Goal: Task Accomplishment & Management: Complete application form

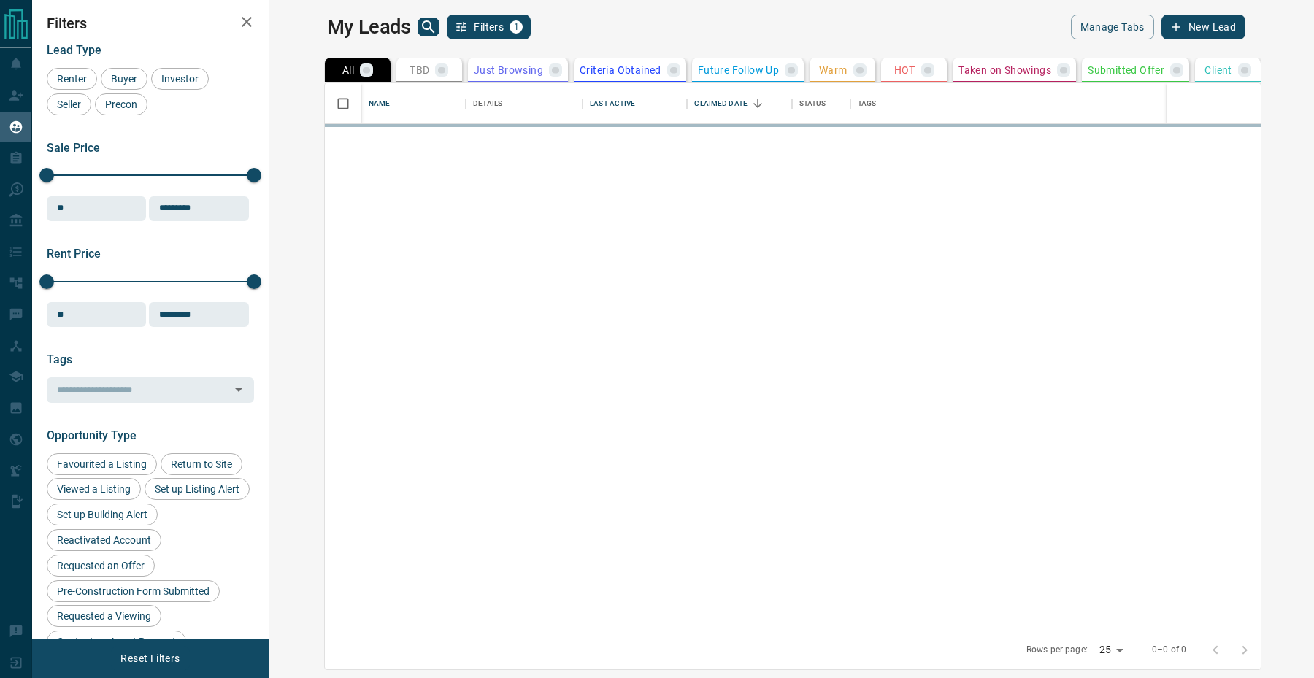
scroll to position [547, 1038]
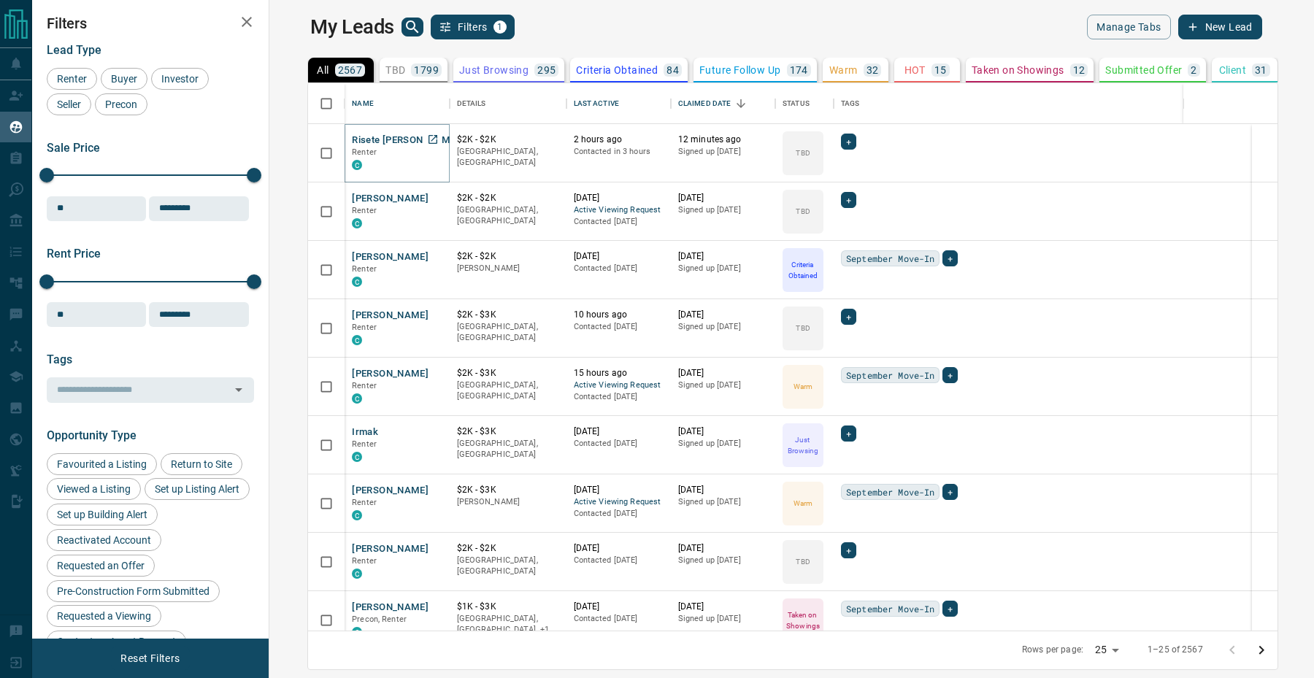
click at [352, 142] on button "Risete [PERSON_NAME]" at bounding box center [405, 141] width 107 height 14
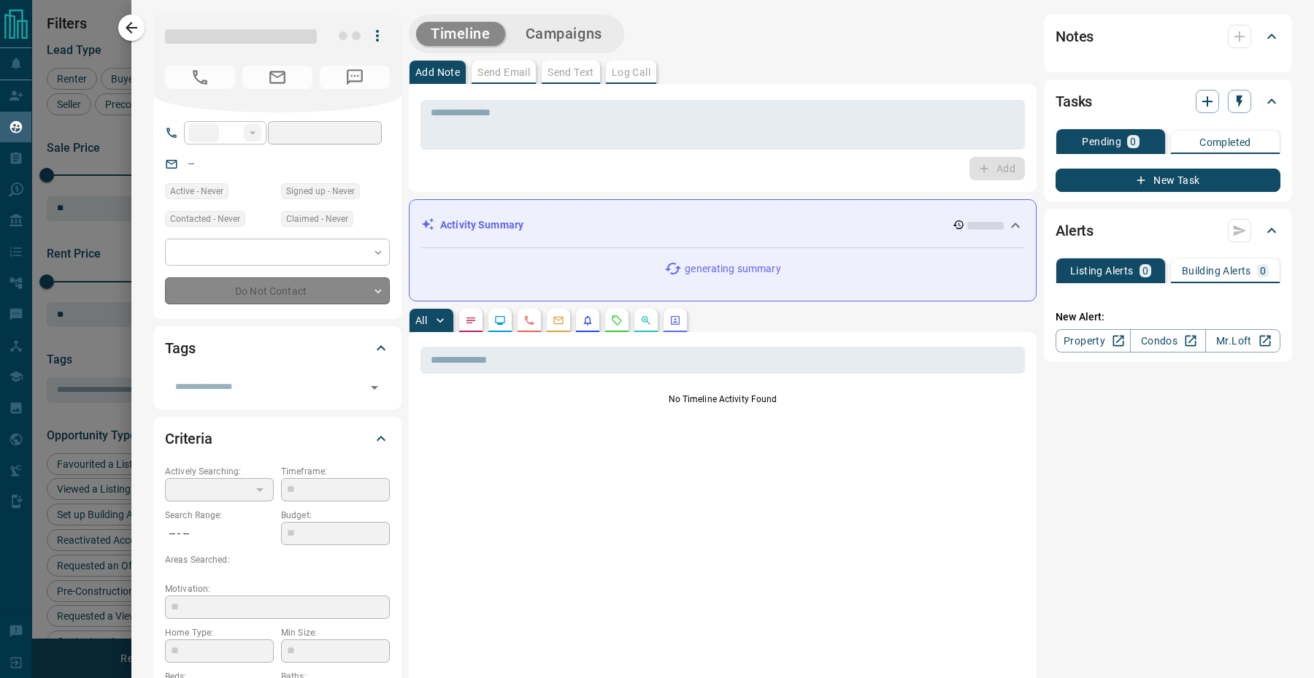
type input "***"
type input "**********"
type input "**"
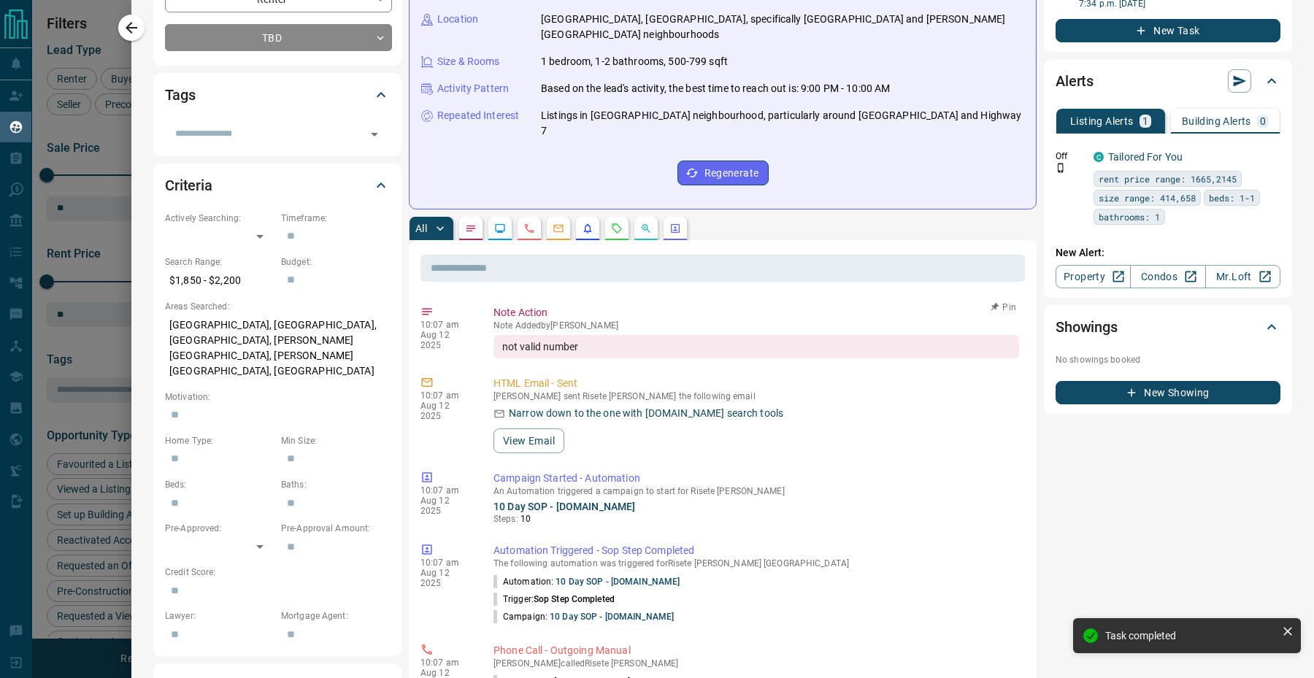
scroll to position [0, 0]
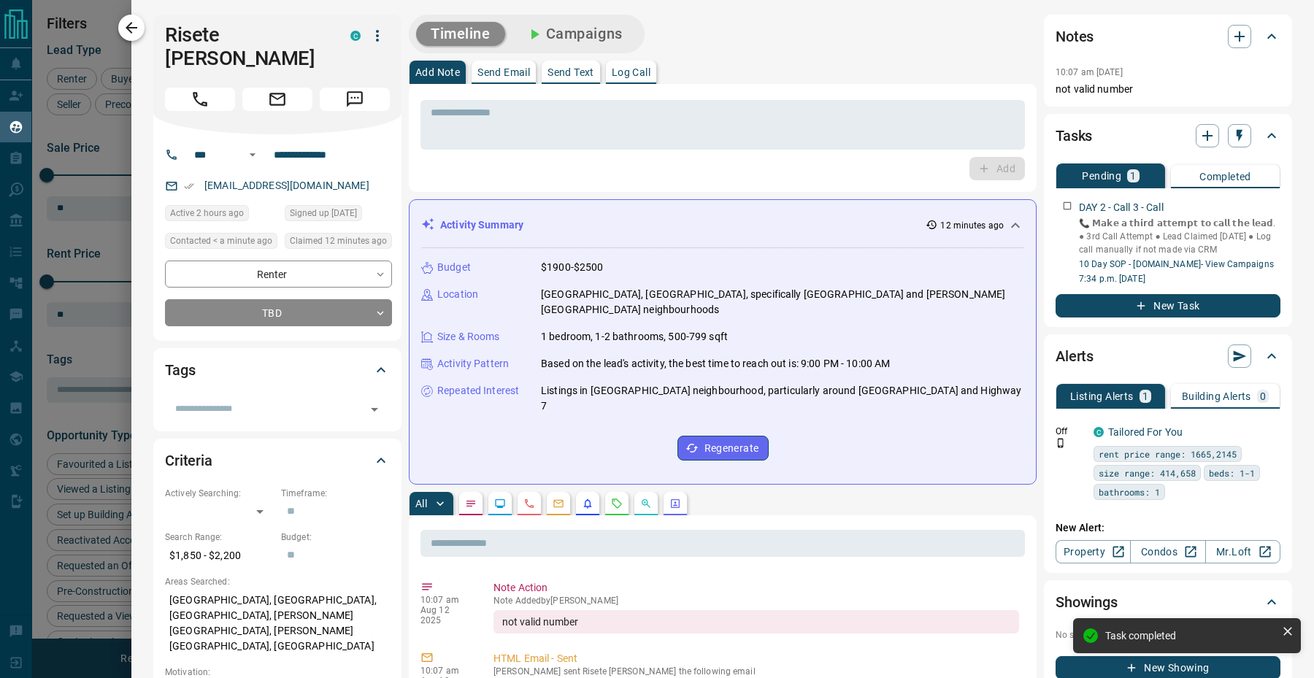
click at [137, 20] on icon "button" at bounding box center [132, 28] width 18 height 18
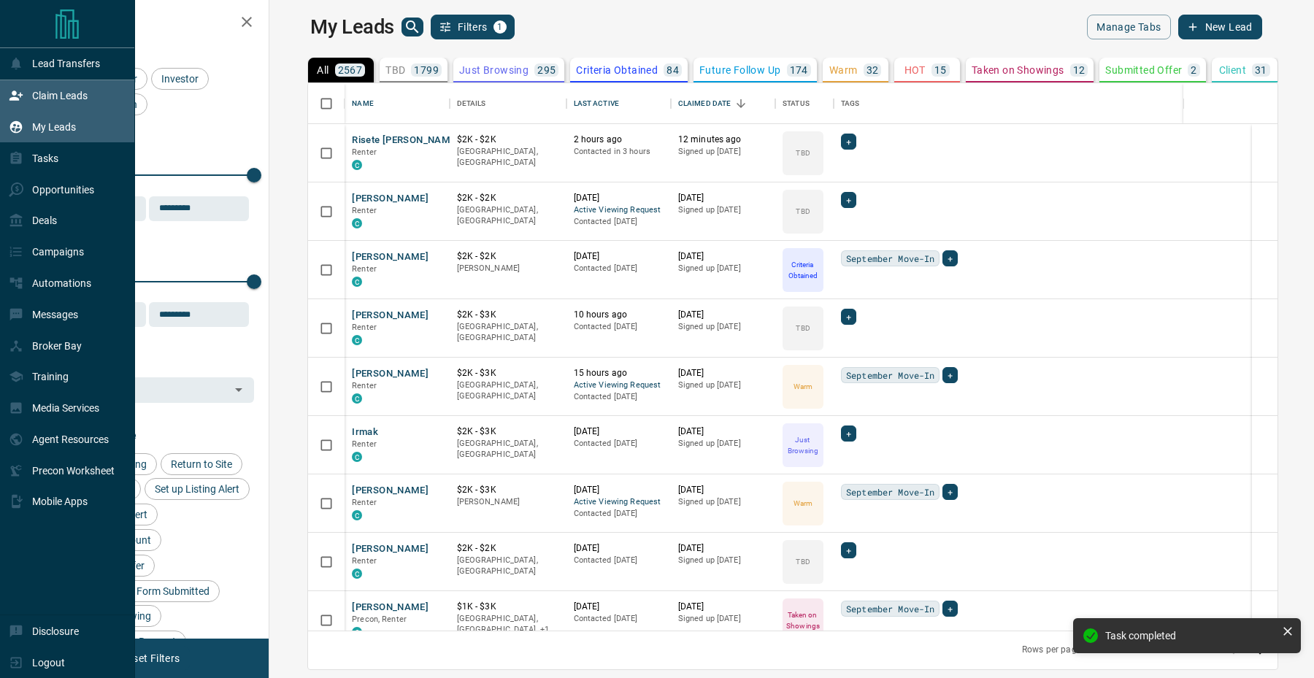
click at [10, 89] on icon at bounding box center [16, 95] width 15 height 15
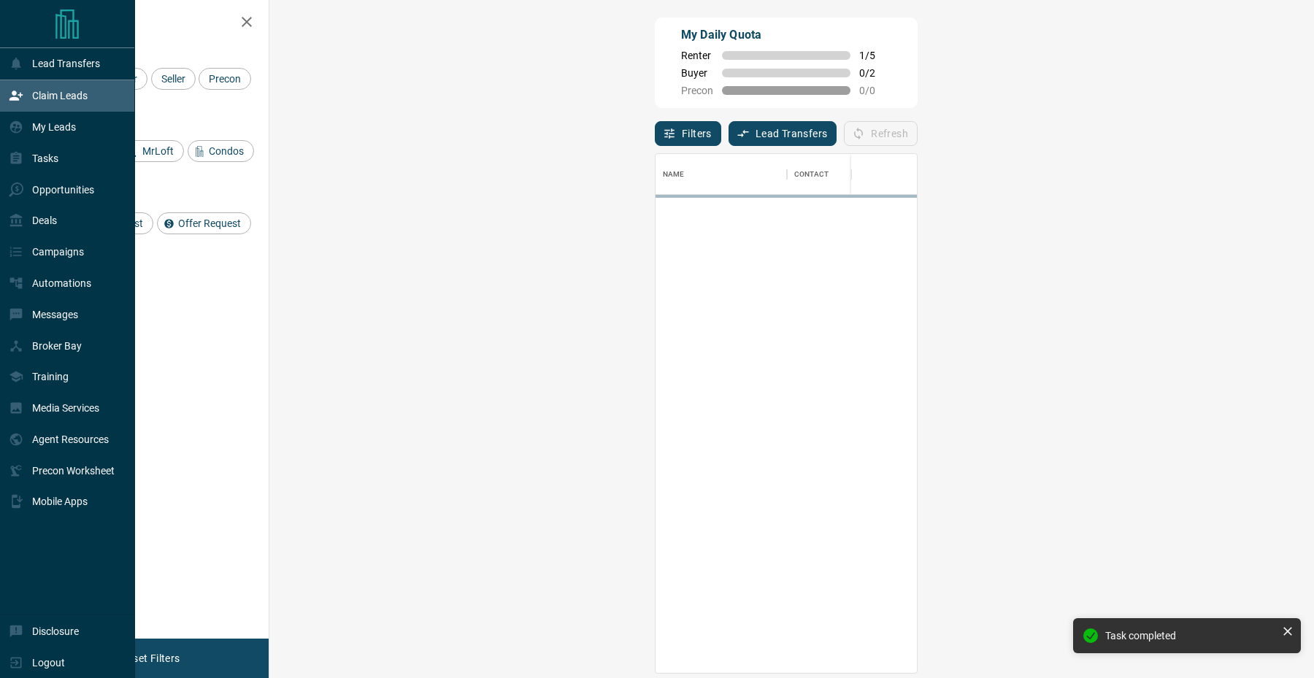
scroll to position [519, 1013]
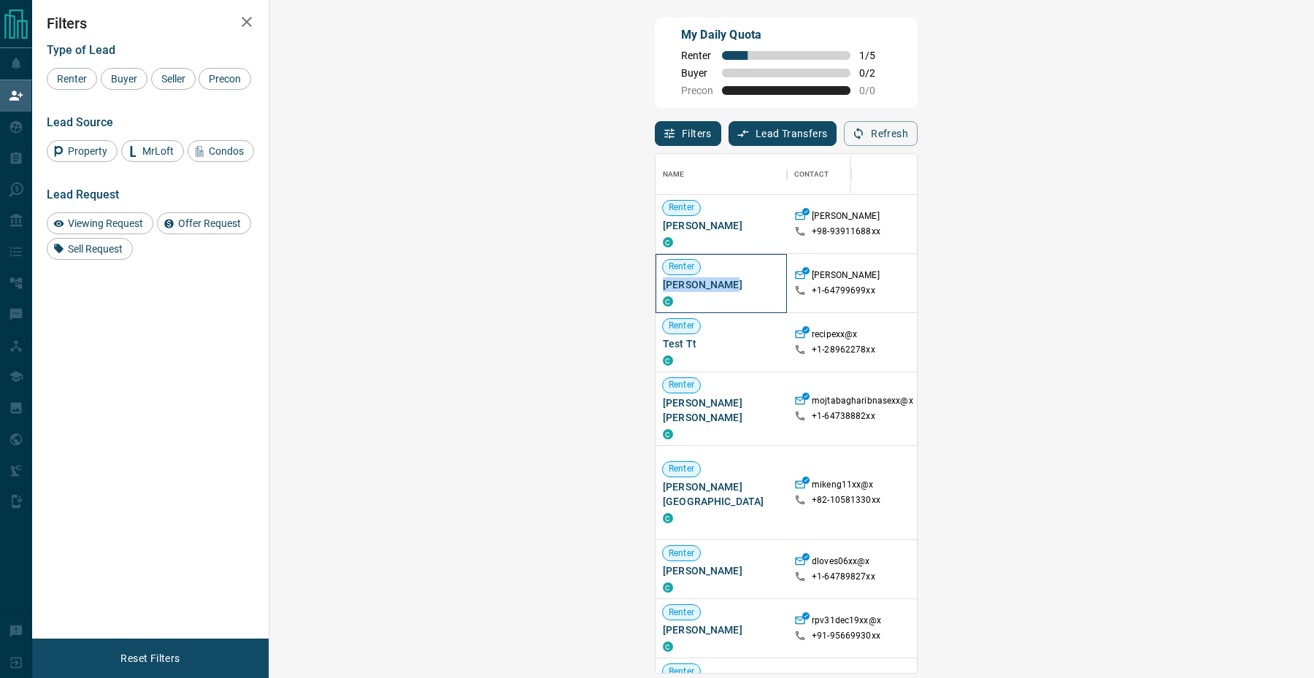
drag, startPoint x: 358, startPoint y: 286, endPoint x: 282, endPoint y: 285, distance: 75.2
click at [655, 285] on div "Renter [PERSON_NAME]" at bounding box center [720, 283] width 131 height 59
copy span "[PERSON_NAME]"
click at [917, 138] on button "Refresh" at bounding box center [881, 133] width 74 height 25
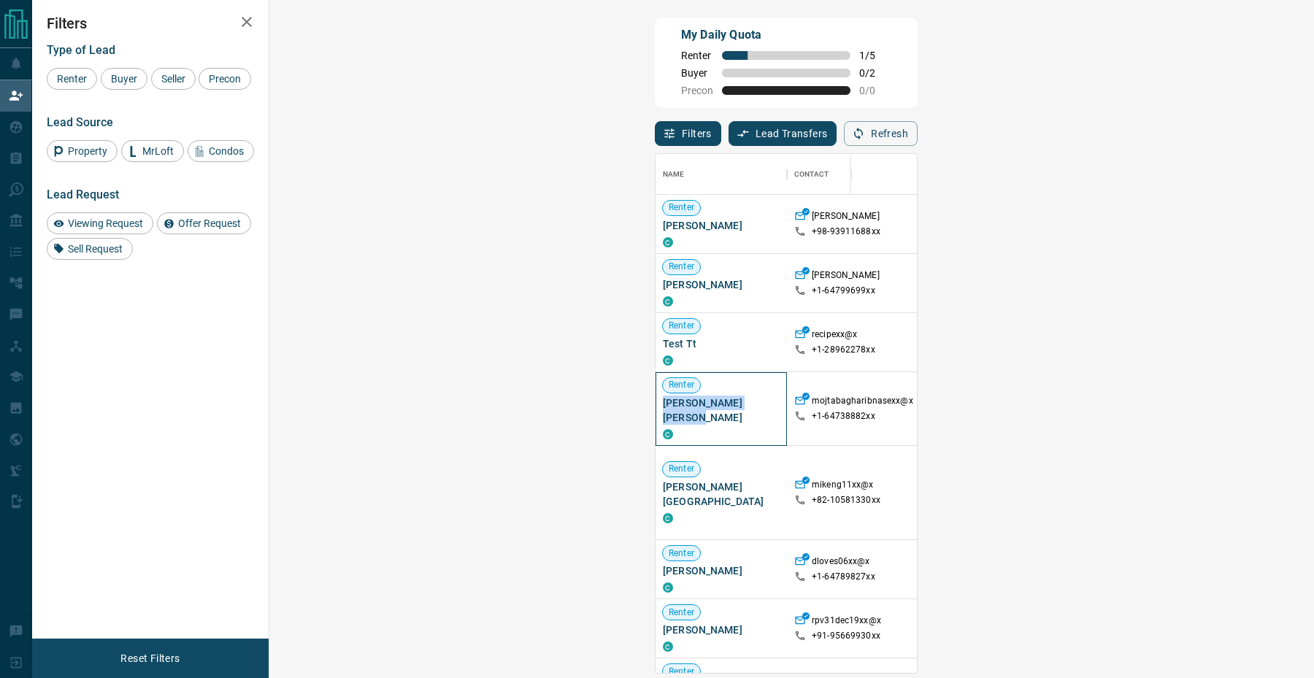
drag, startPoint x: 385, startPoint y: 402, endPoint x: 284, endPoint y: 406, distance: 101.5
click at [655, 406] on div "Renter [PERSON_NAME] [PERSON_NAME] C" at bounding box center [720, 409] width 131 height 74
copy span "[PERSON_NAME] [PERSON_NAME]"
click at [863, 137] on icon "button" at bounding box center [858, 134] width 9 height 12
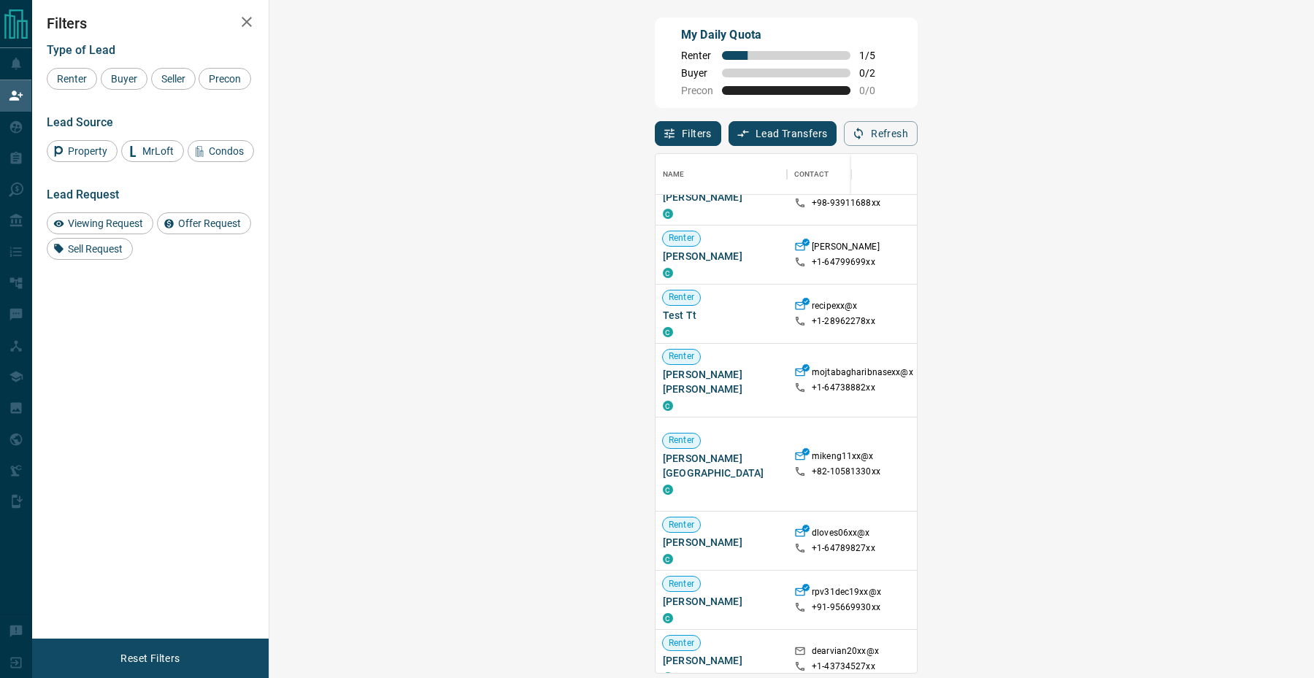
scroll to position [0, 0]
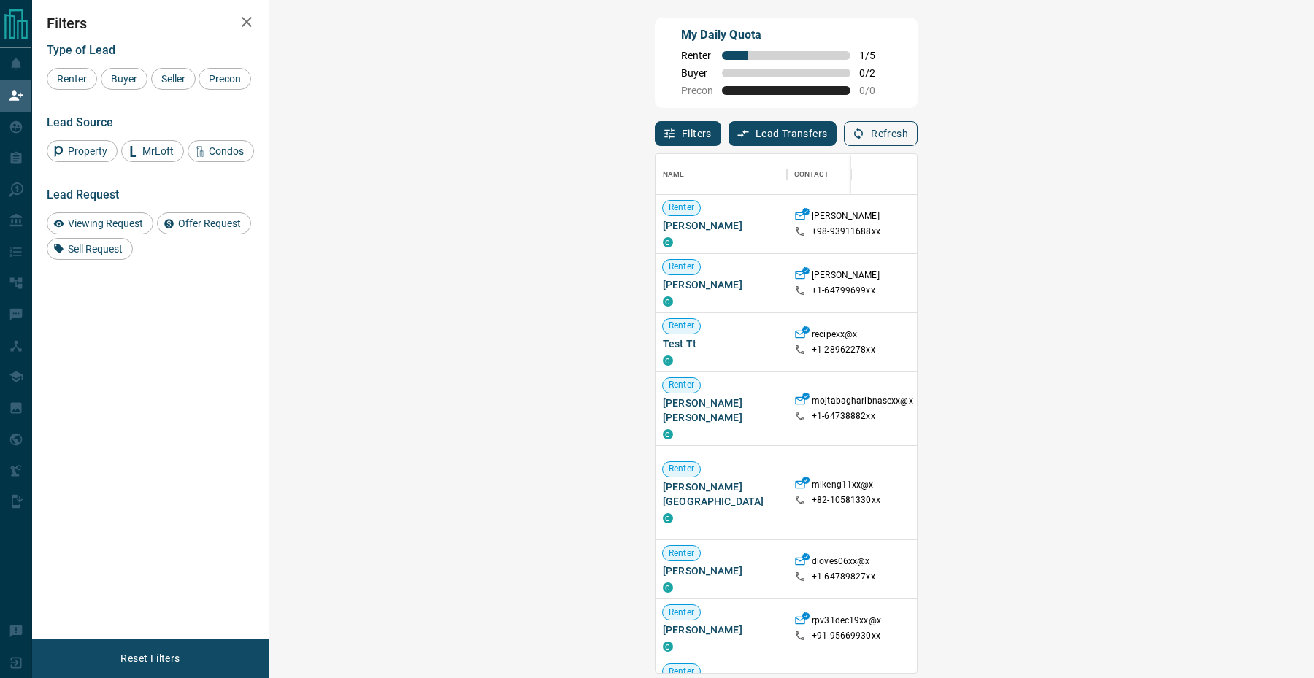
click at [917, 138] on button "Refresh" at bounding box center [881, 133] width 74 height 25
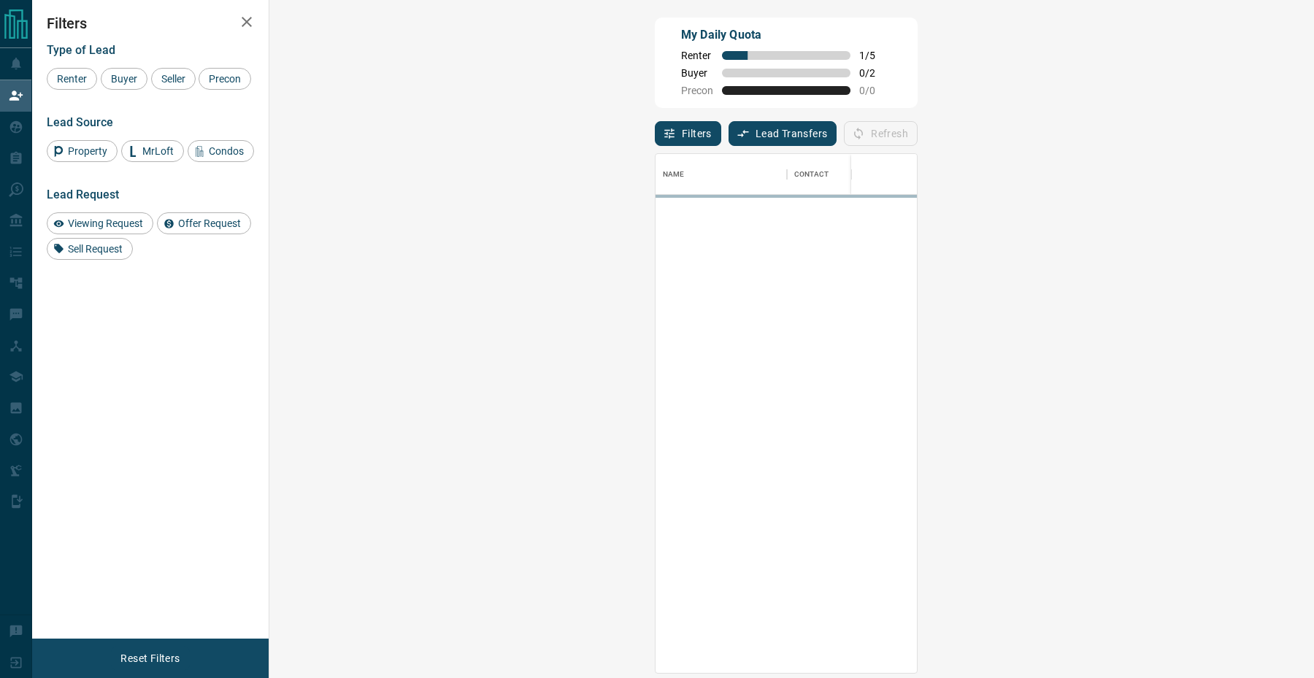
scroll to position [519, 1013]
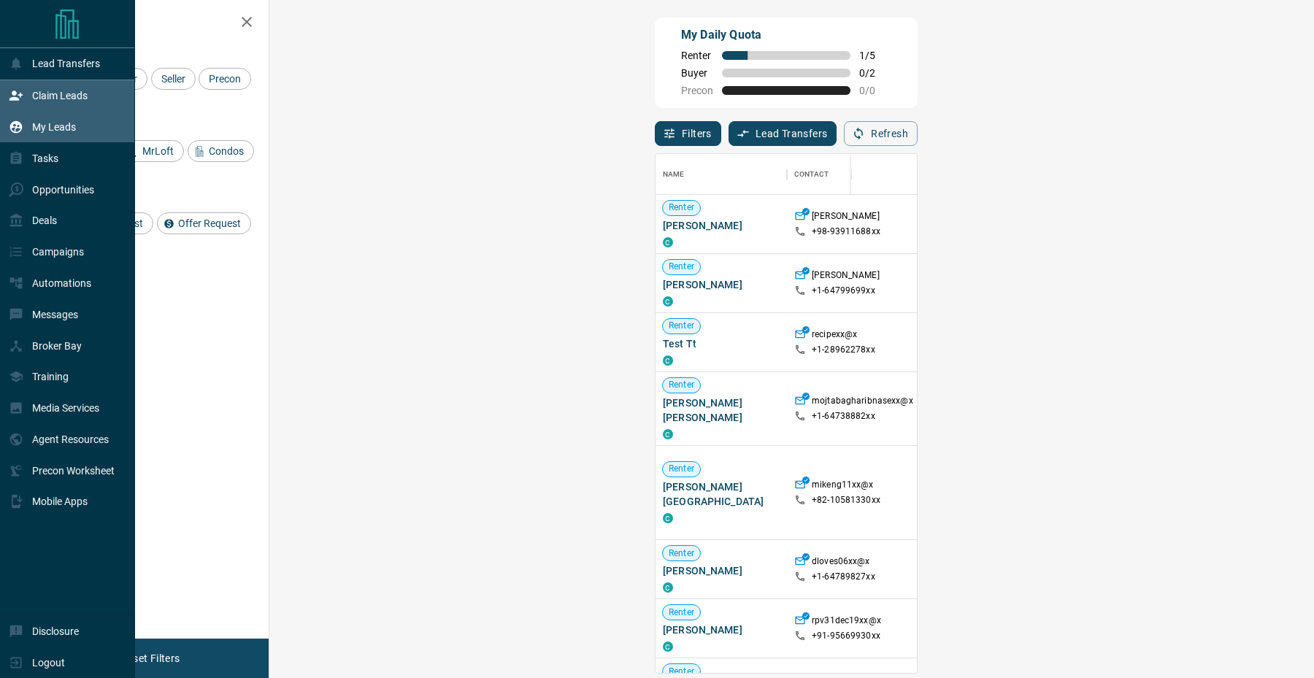
click at [28, 120] on div "My Leads" at bounding box center [42, 127] width 67 height 24
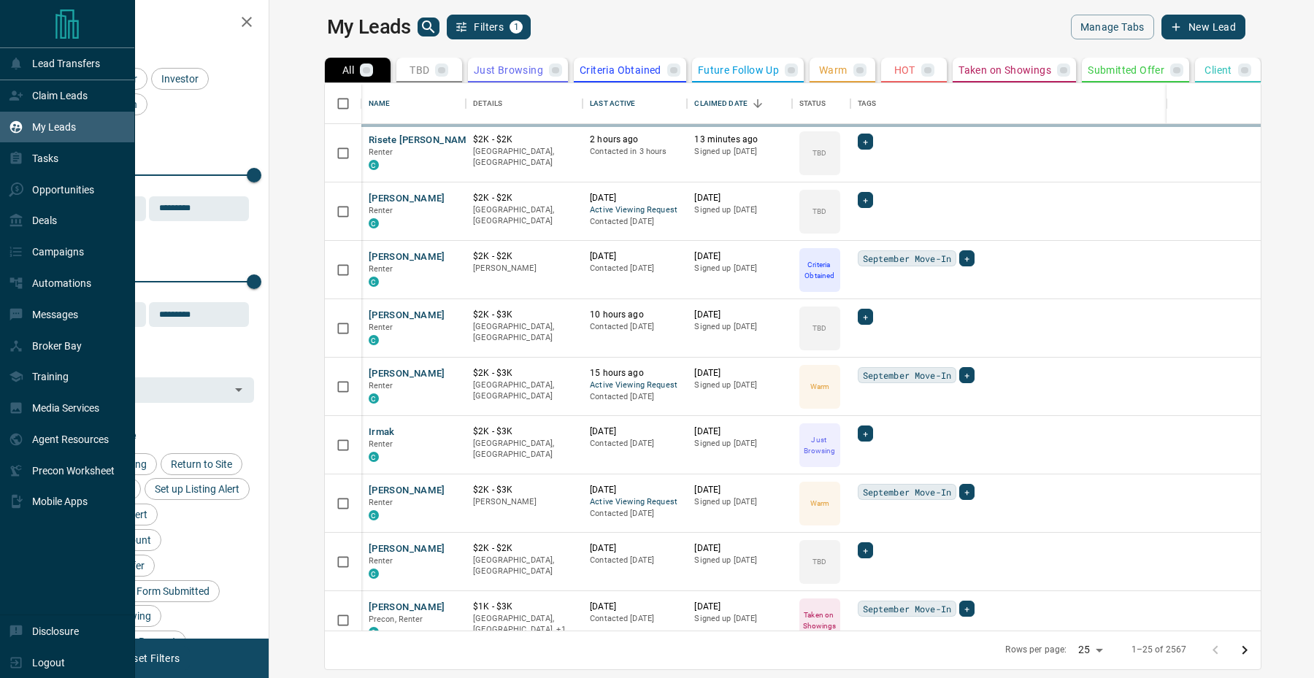
scroll to position [547, 1038]
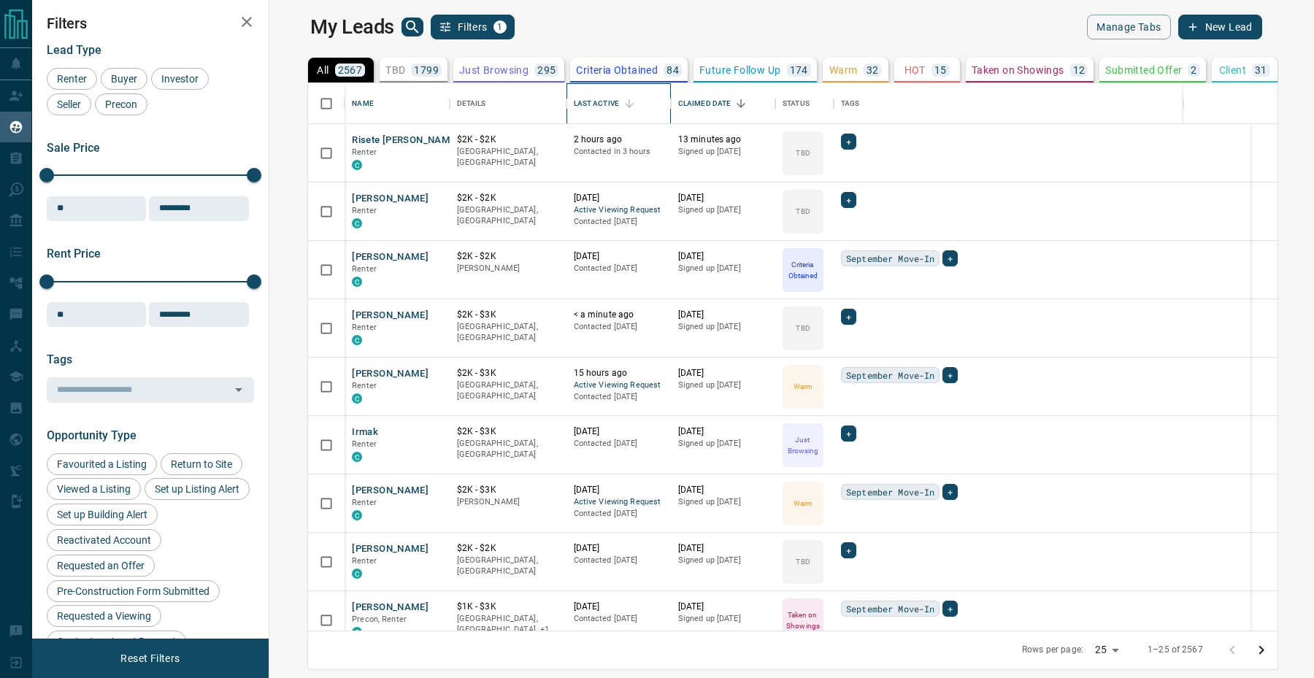
click at [577, 101] on div "Last Active" at bounding box center [596, 103] width 45 height 41
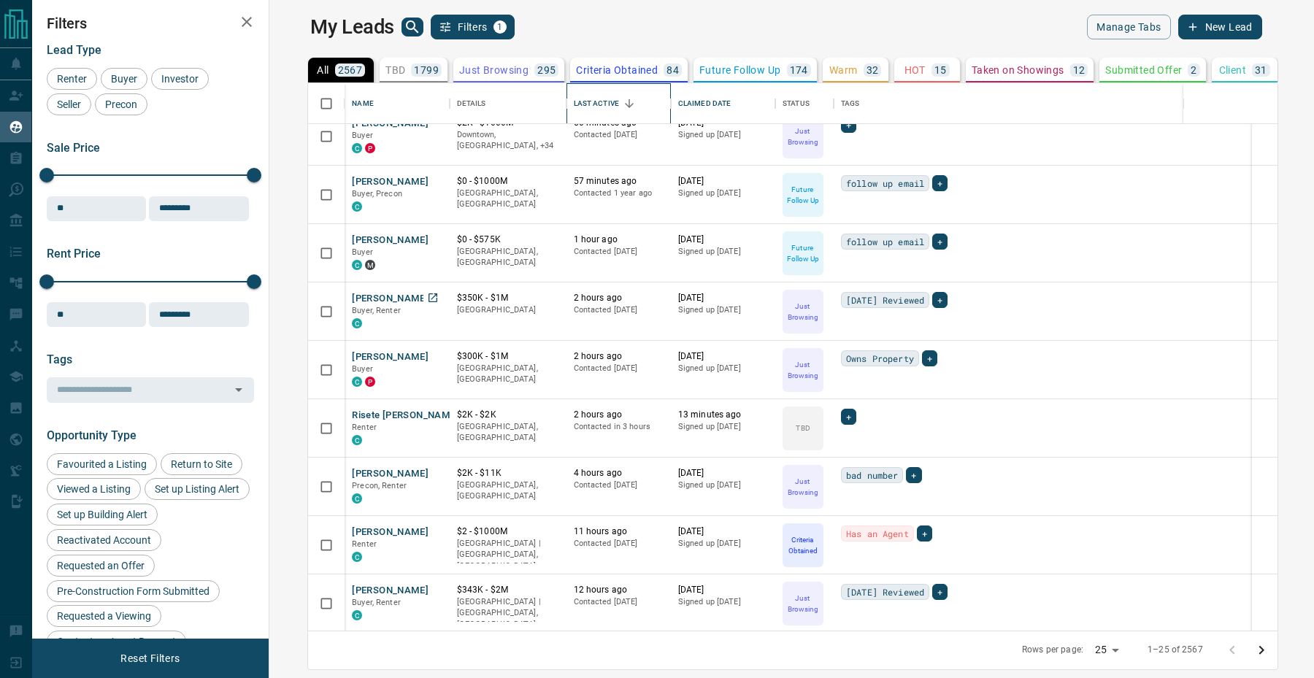
scroll to position [134, 0]
click at [370, 354] on button "[PERSON_NAME]" at bounding box center [390, 357] width 77 height 14
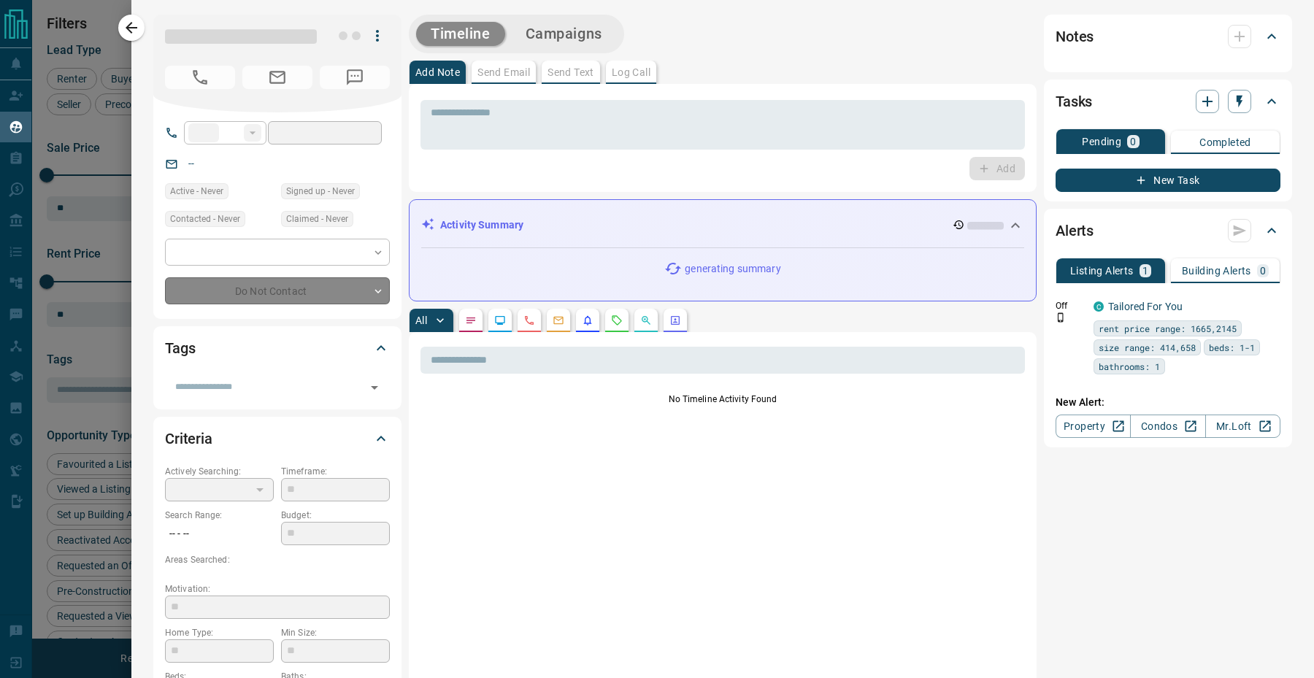
type input "**"
type input "**********"
type input "*"
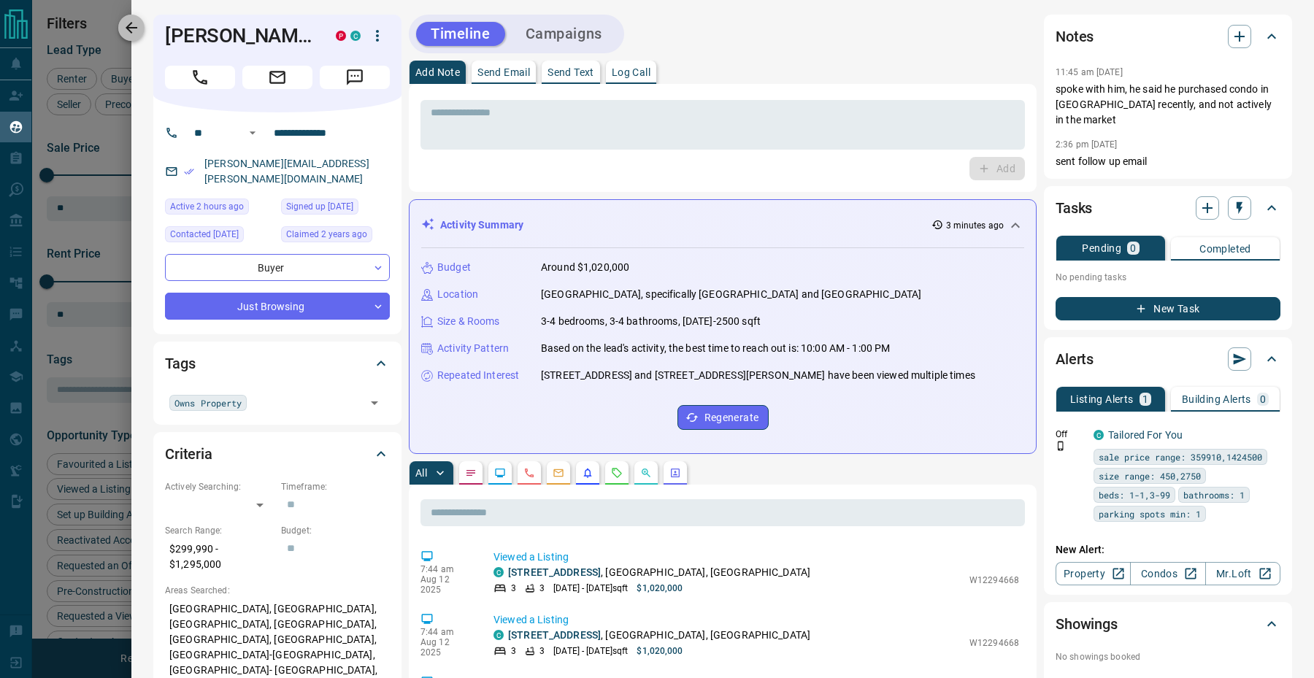
click at [135, 34] on icon "button" at bounding box center [132, 28] width 18 height 18
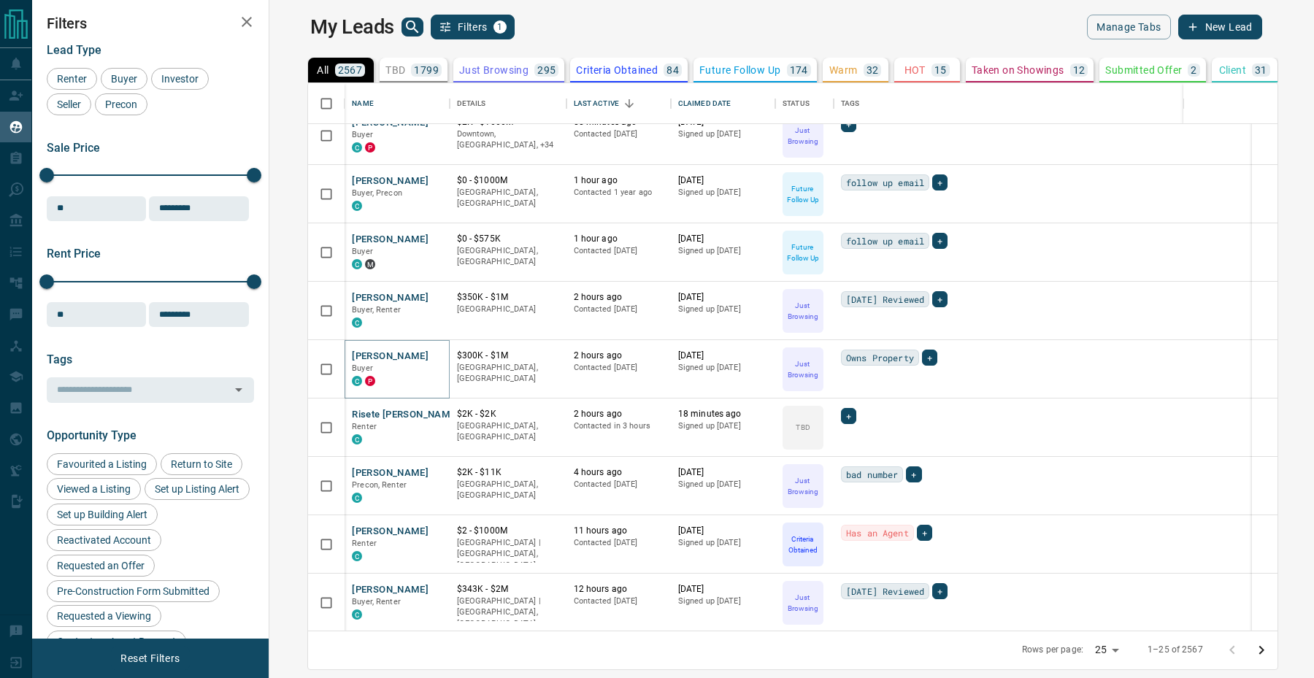
scroll to position [0, 0]
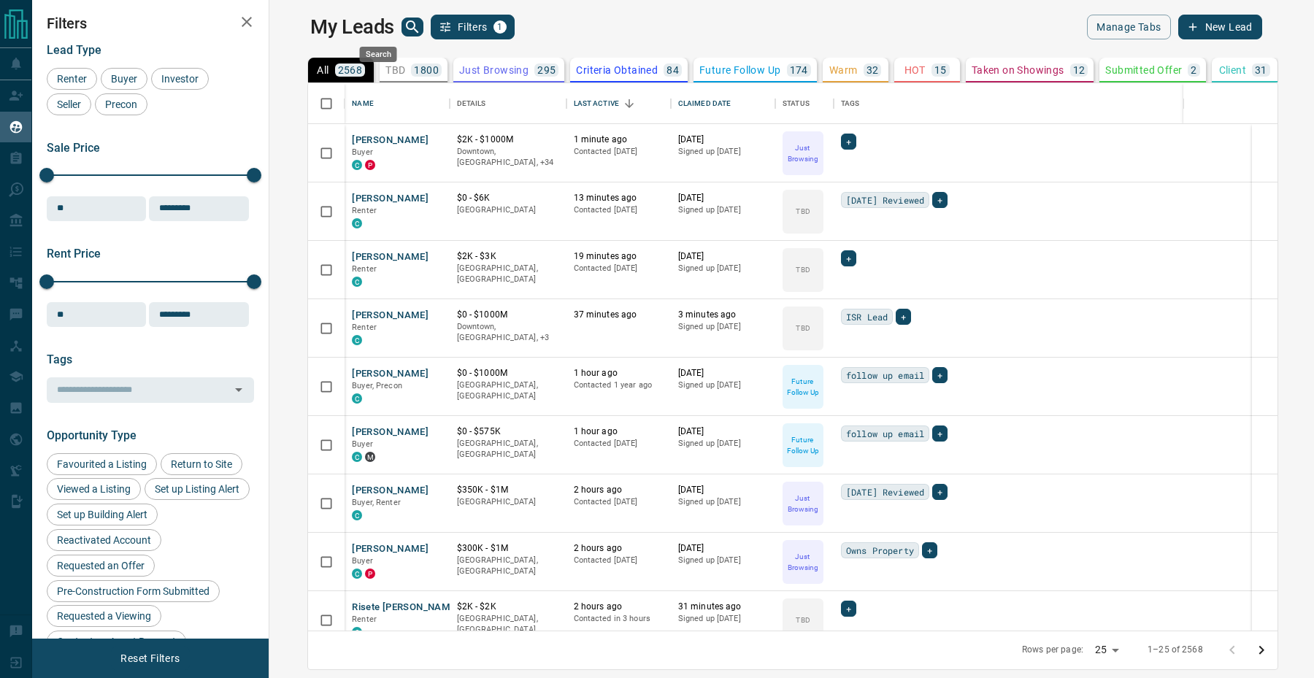
click at [406, 27] on icon "search button" at bounding box center [412, 26] width 12 height 12
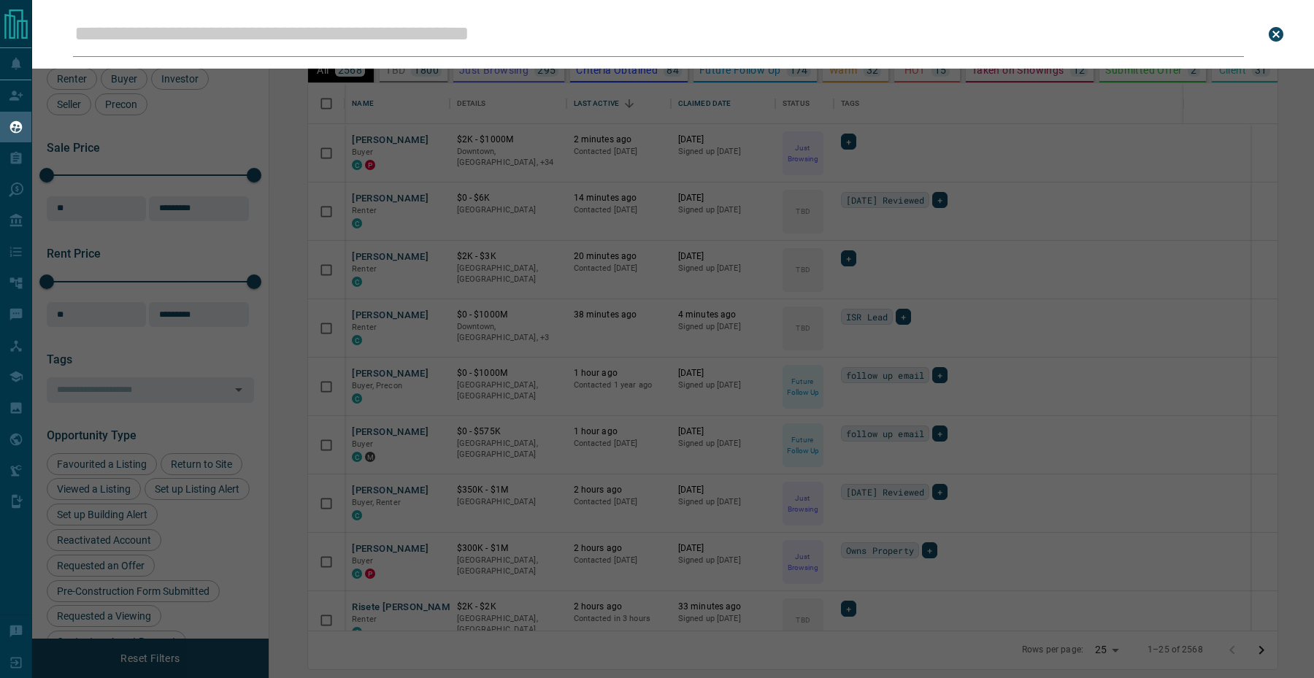
click at [423, 204] on div "Leads Search Bar Search for a lead by name, email, phone, or id" at bounding box center [689, 339] width 1314 height 678
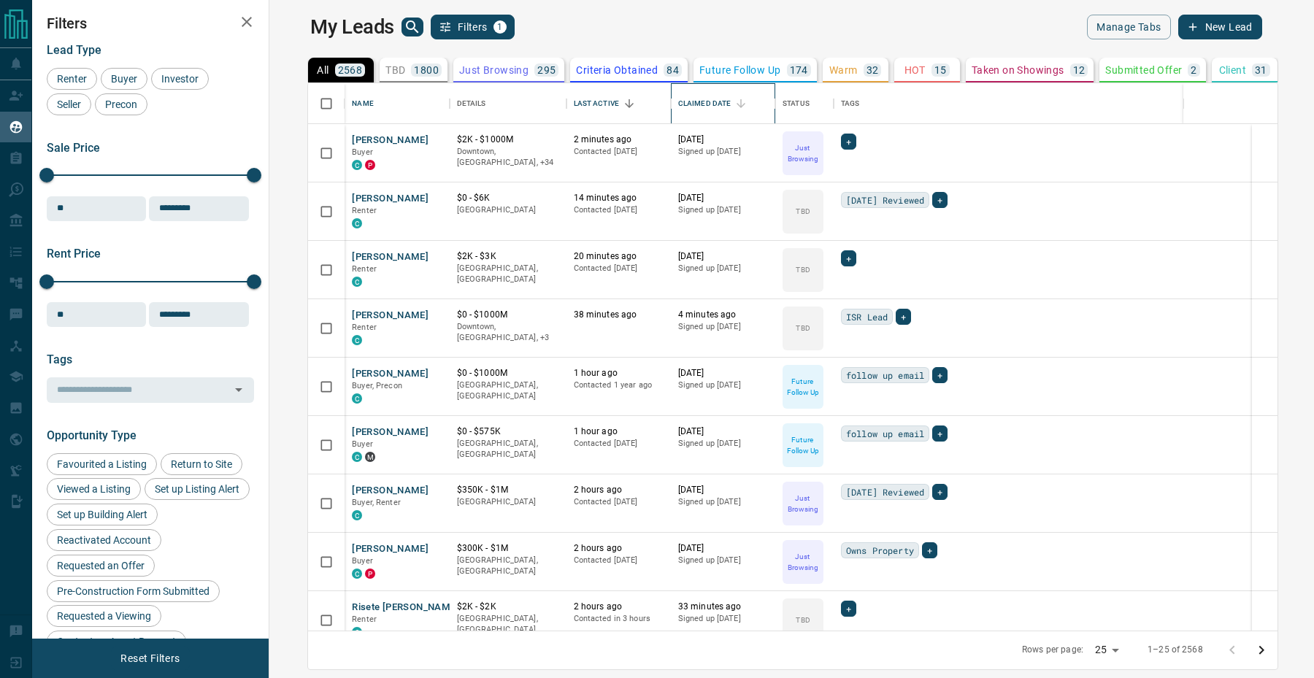
click at [678, 112] on div "Claimed Date" at bounding box center [704, 103] width 53 height 41
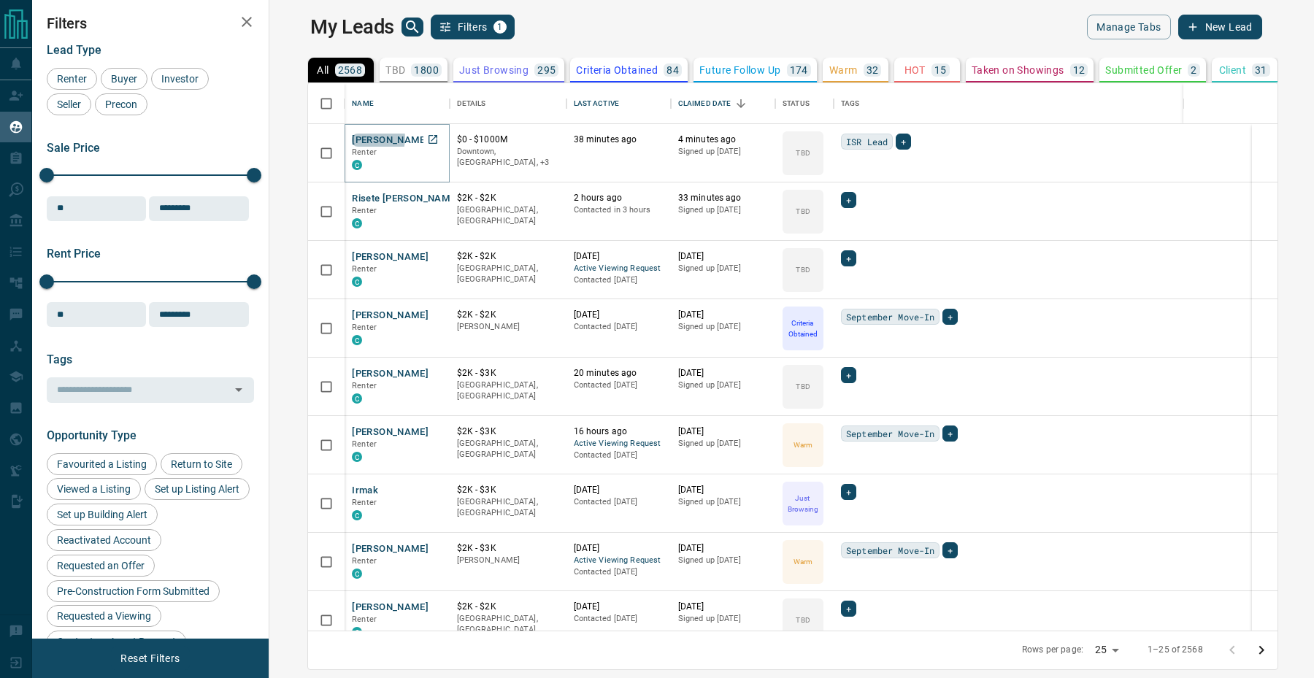
click at [352, 138] on button "[PERSON_NAME]" at bounding box center [390, 141] width 77 height 14
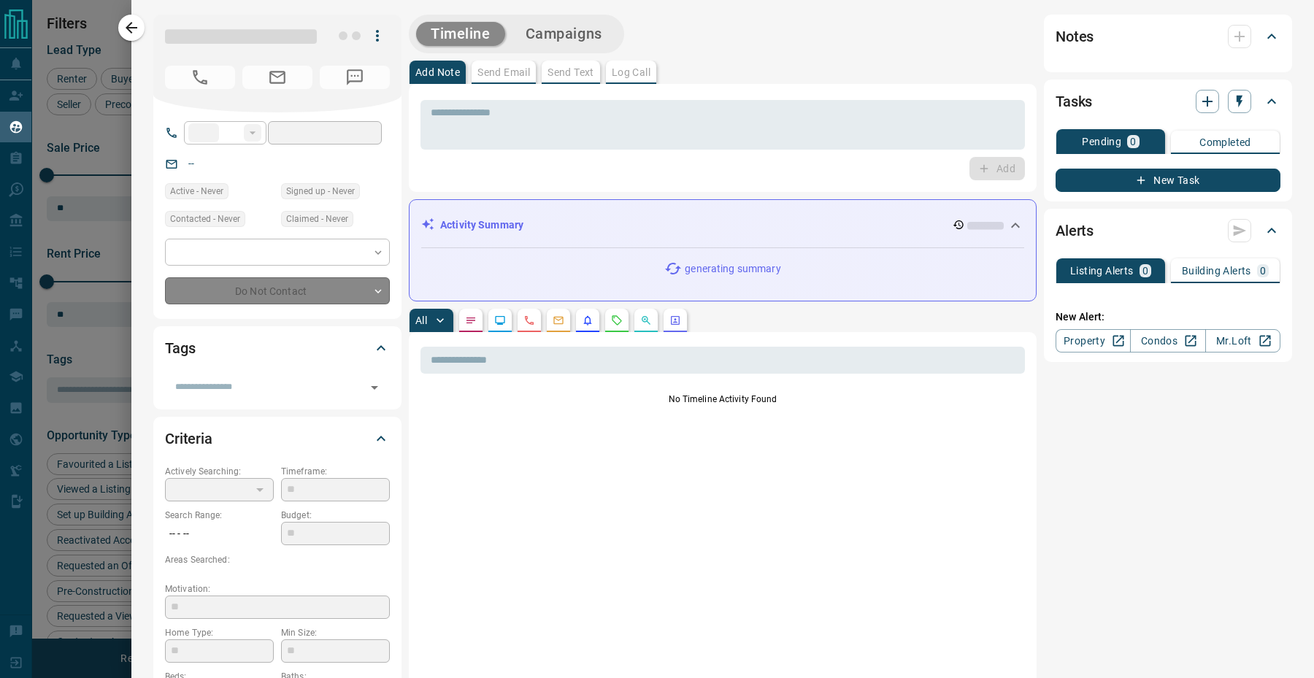
type input "**"
type input "**********"
type input "**"
type input "*"
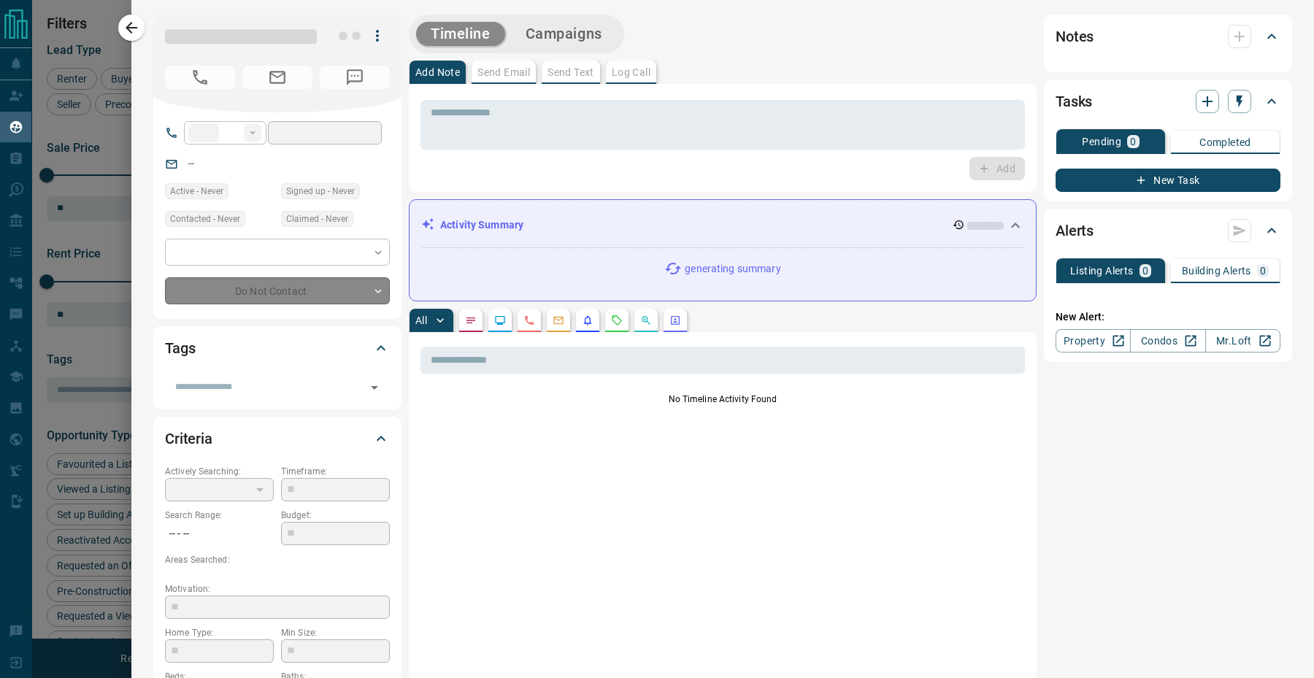
type input "**********"
type input "*******"
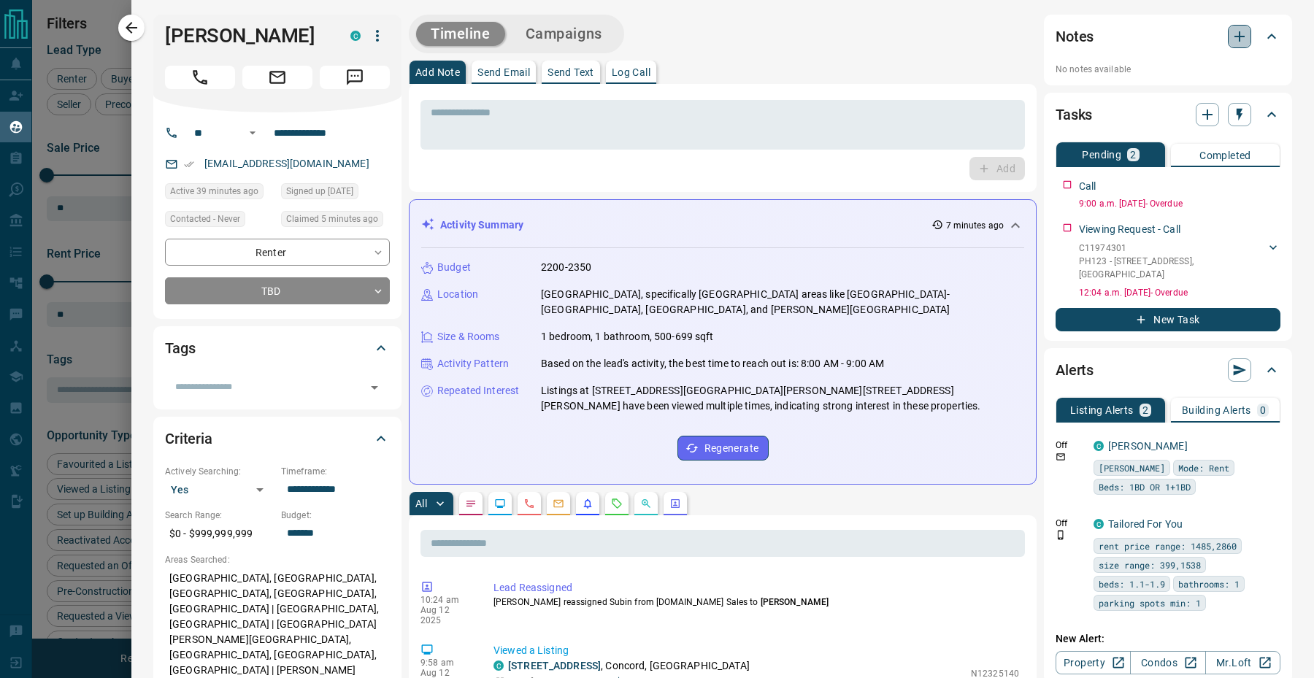
click at [1237, 34] on icon "button" at bounding box center [1240, 37] width 18 height 18
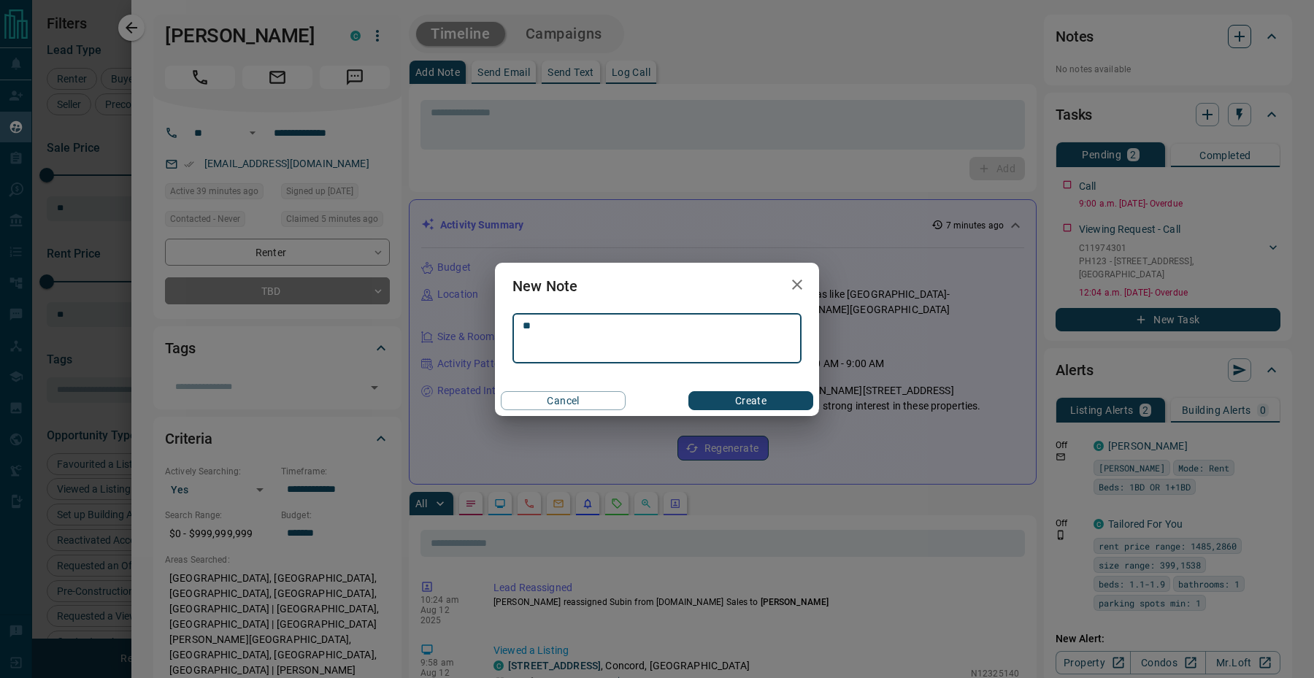
type textarea "*"
type textarea "**********"
click at [749, 394] on button "Create" at bounding box center [750, 400] width 125 height 19
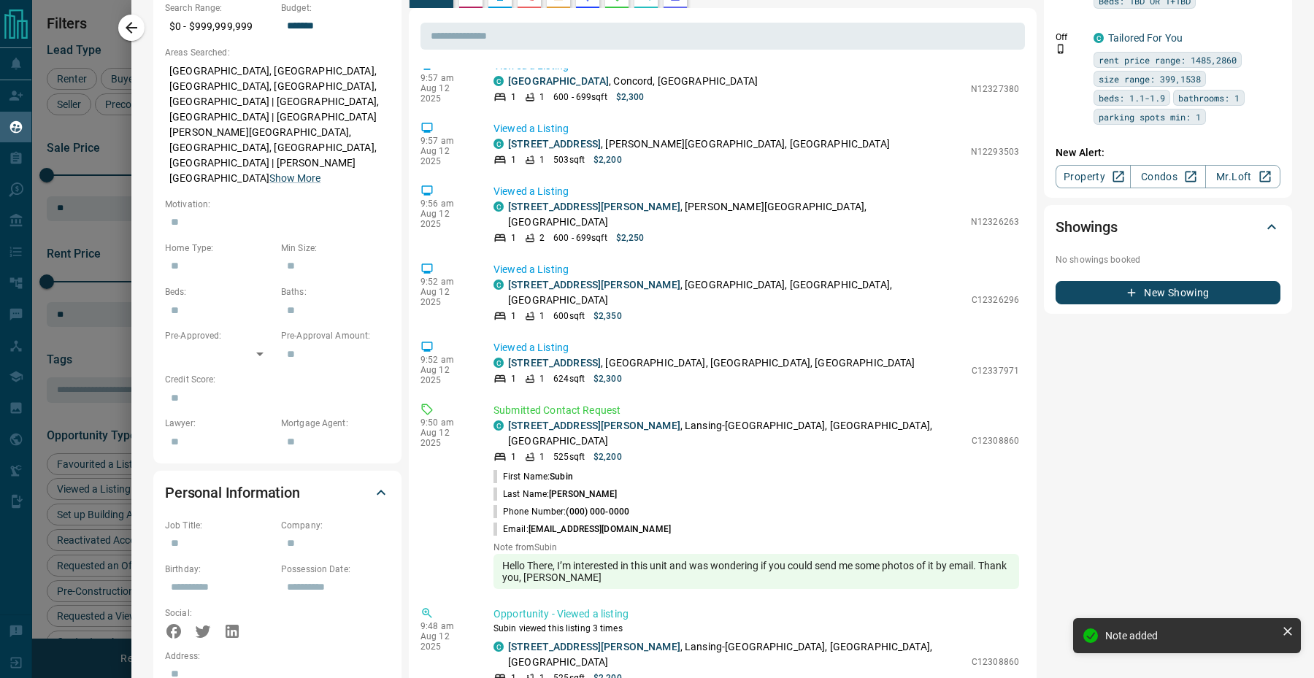
scroll to position [201, 0]
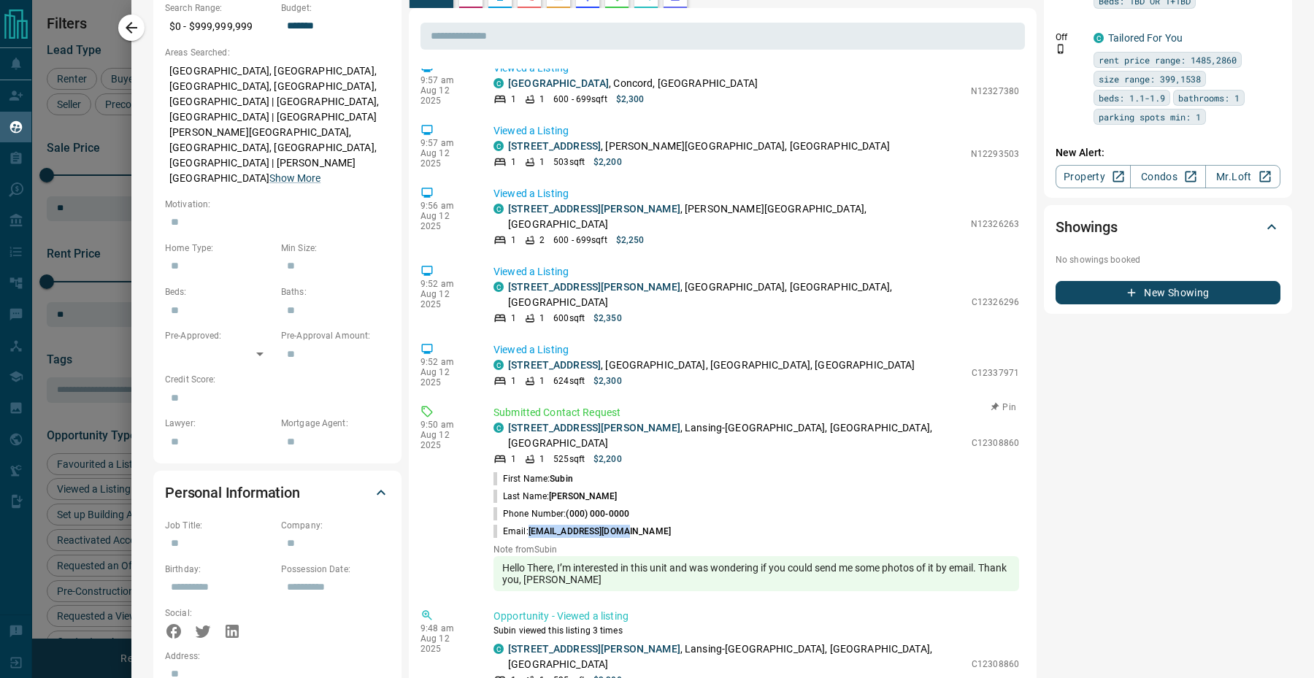
drag, startPoint x: 633, startPoint y: 458, endPoint x: 531, endPoint y: 456, distance: 102.2
click at [531, 523] on li "Email: [EMAIL_ADDRESS][DOMAIN_NAME]" at bounding box center [755, 532] width 525 height 18
copy span "[EMAIL_ADDRESS][DOMAIN_NAME]"
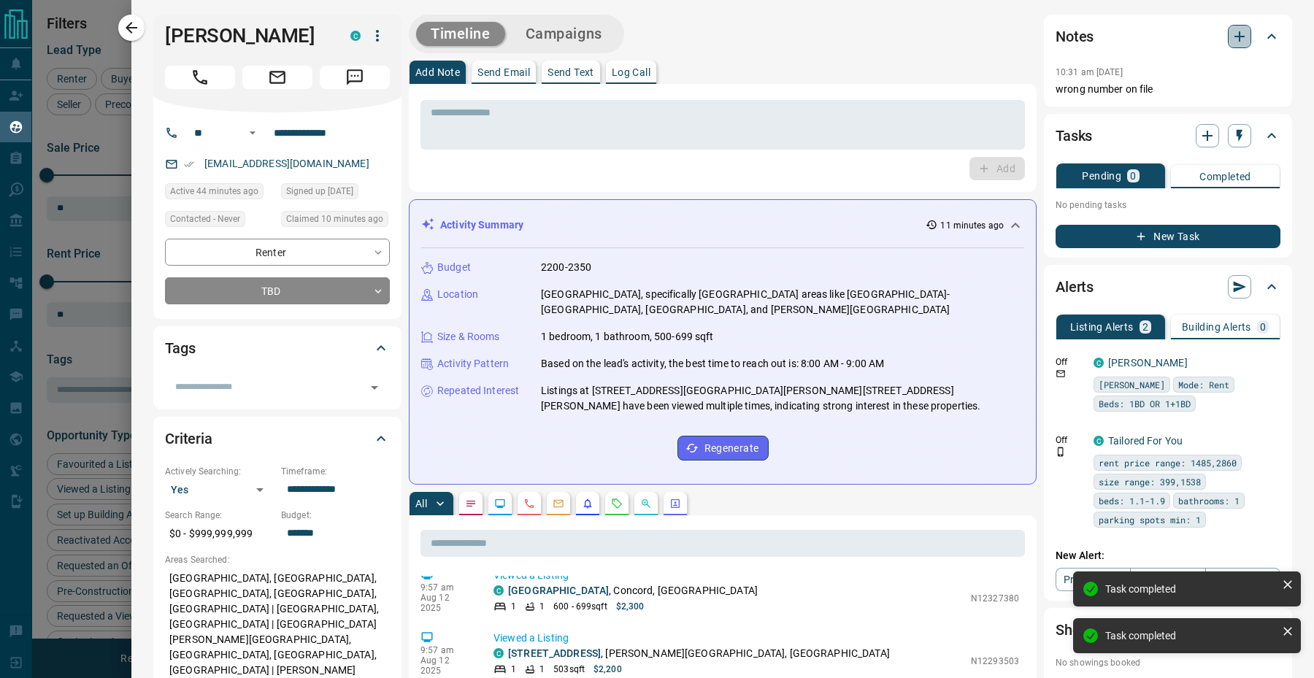
click at [1242, 39] on icon "button" at bounding box center [1240, 37] width 18 height 18
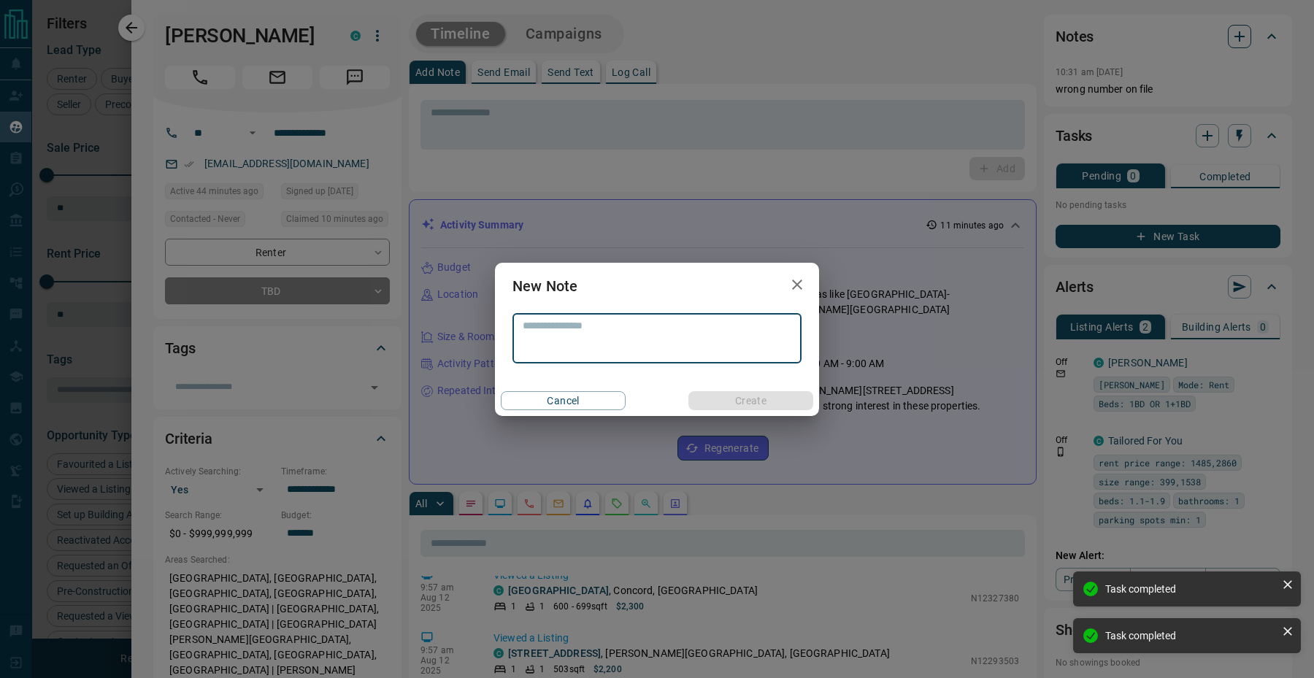
type textarea "*"
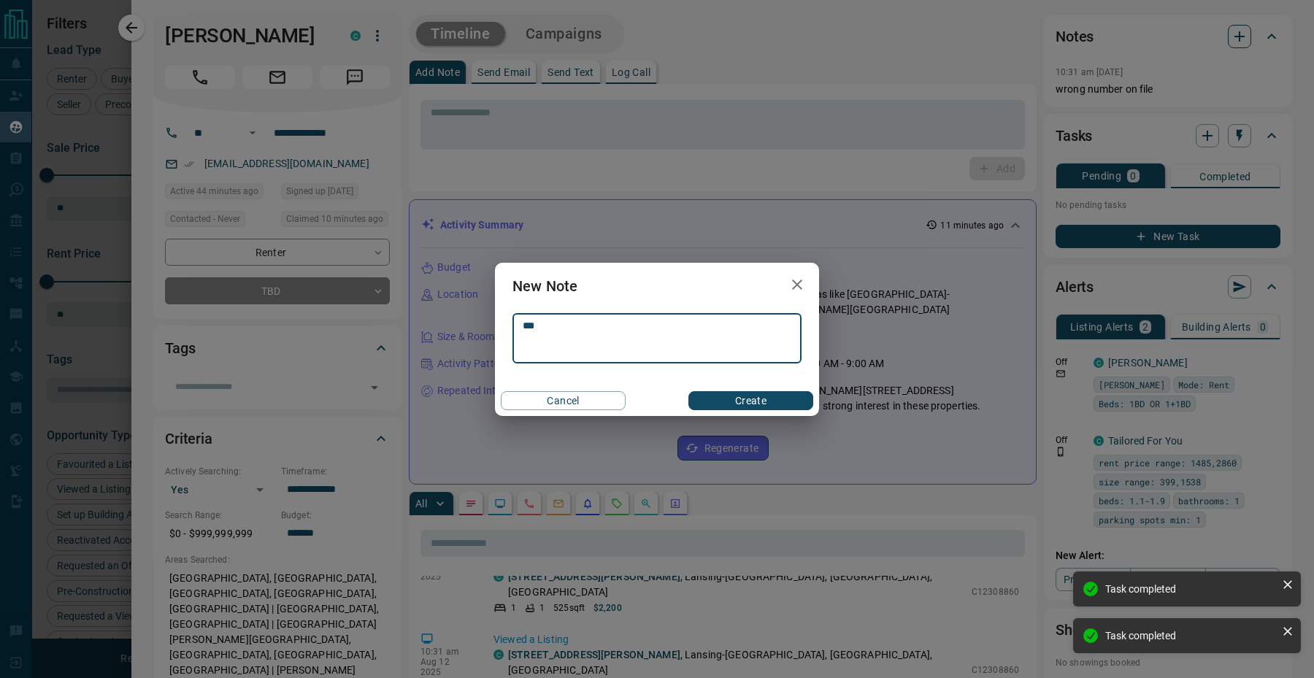
scroll to position [735, 0]
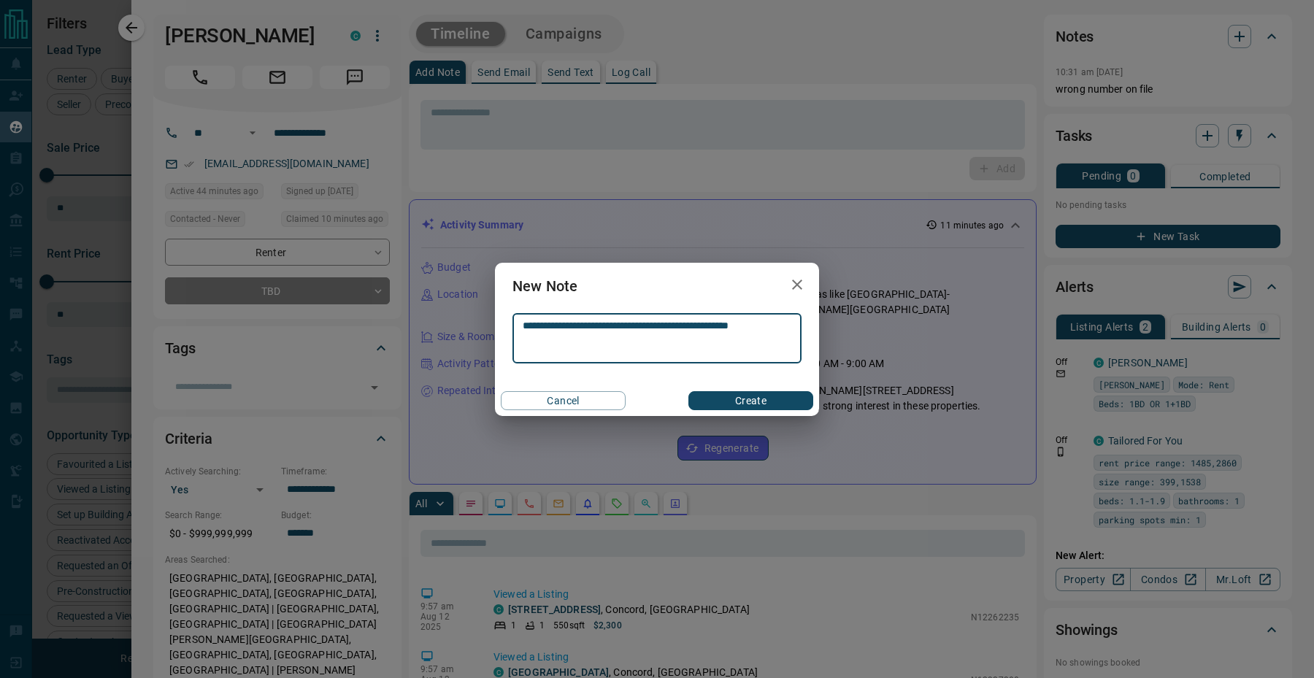
type textarea "**********"
click at [752, 400] on button "Create" at bounding box center [750, 400] width 125 height 19
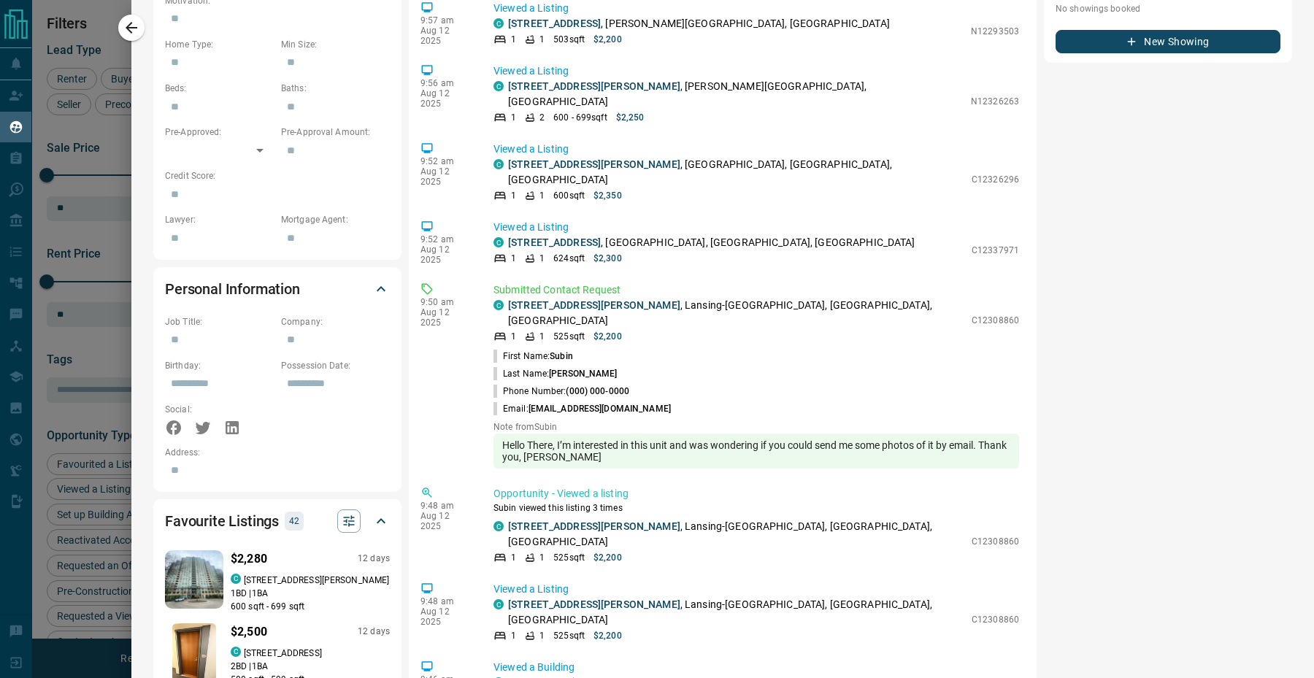
scroll to position [0, 0]
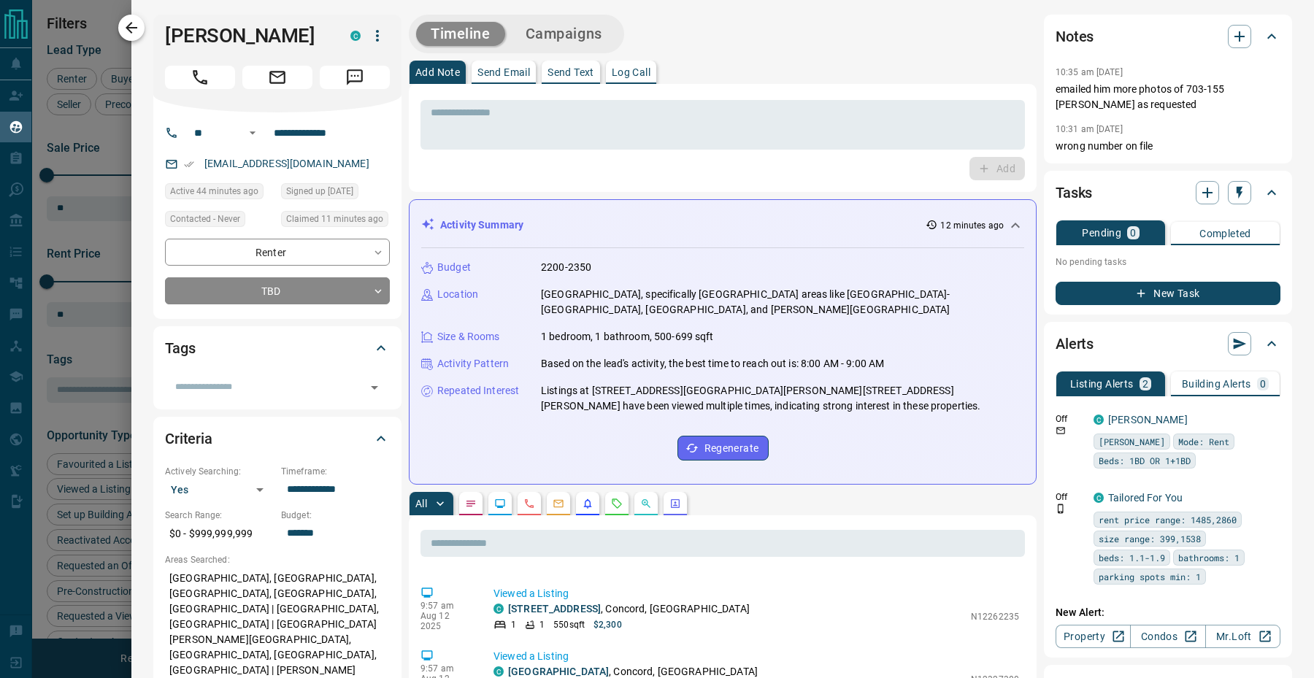
click at [130, 30] on icon "button" at bounding box center [132, 28] width 18 height 18
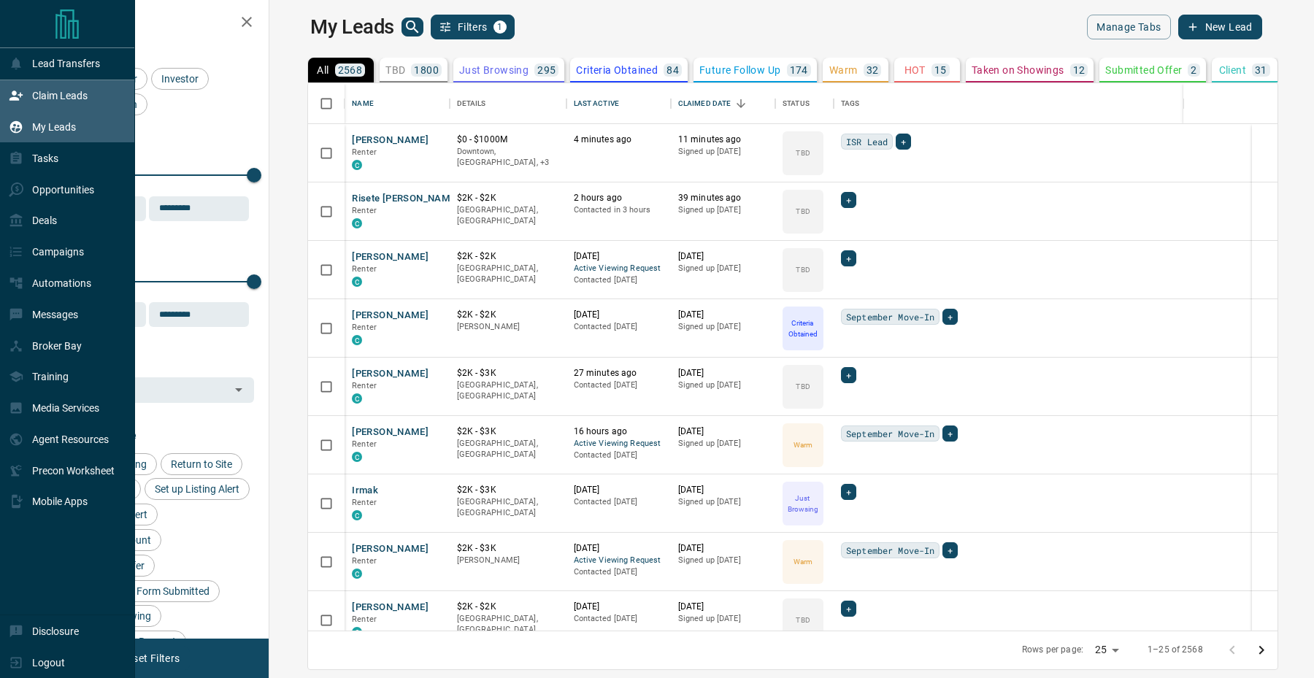
click at [15, 93] on icon at bounding box center [15, 95] width 13 height 9
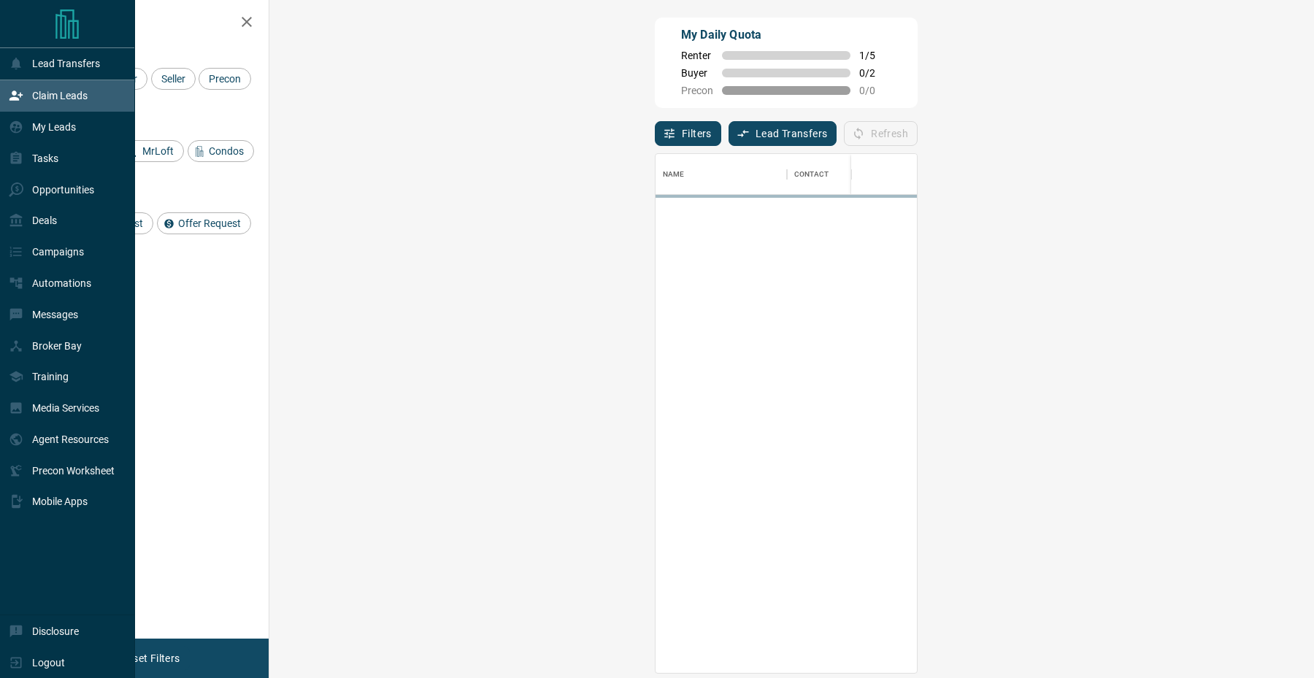
scroll to position [519, 1013]
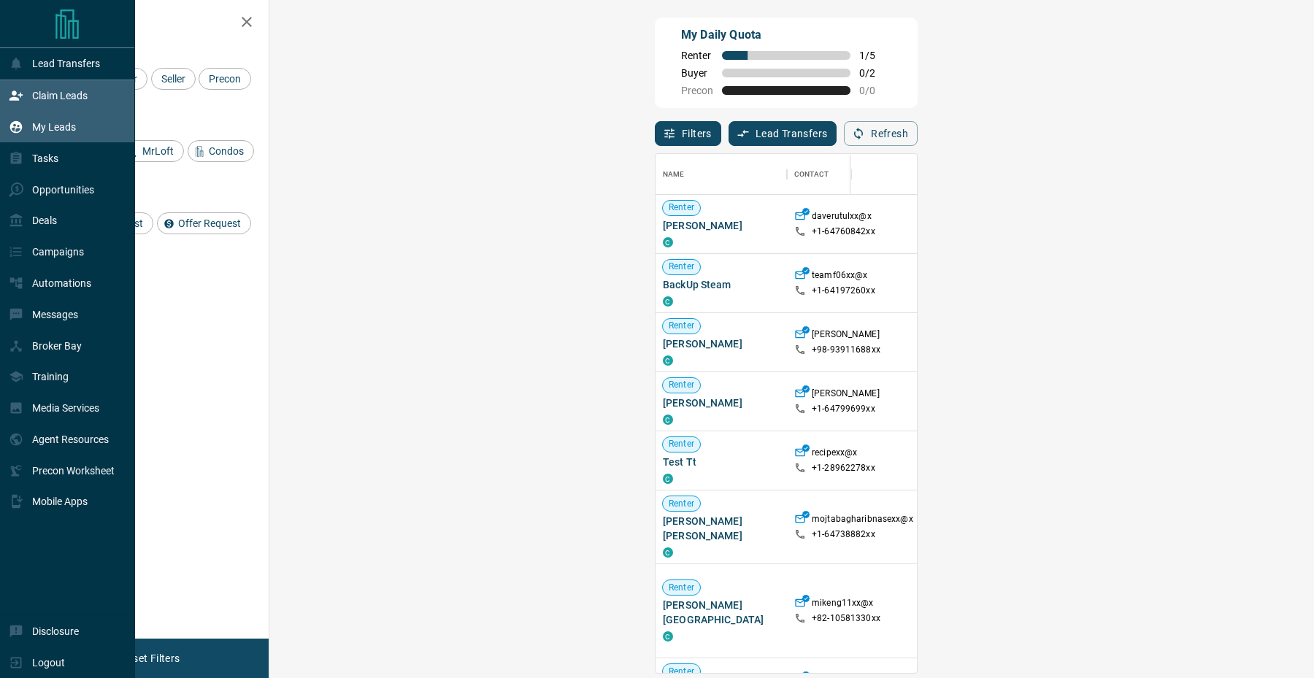
click at [12, 129] on icon at bounding box center [16, 127] width 15 height 15
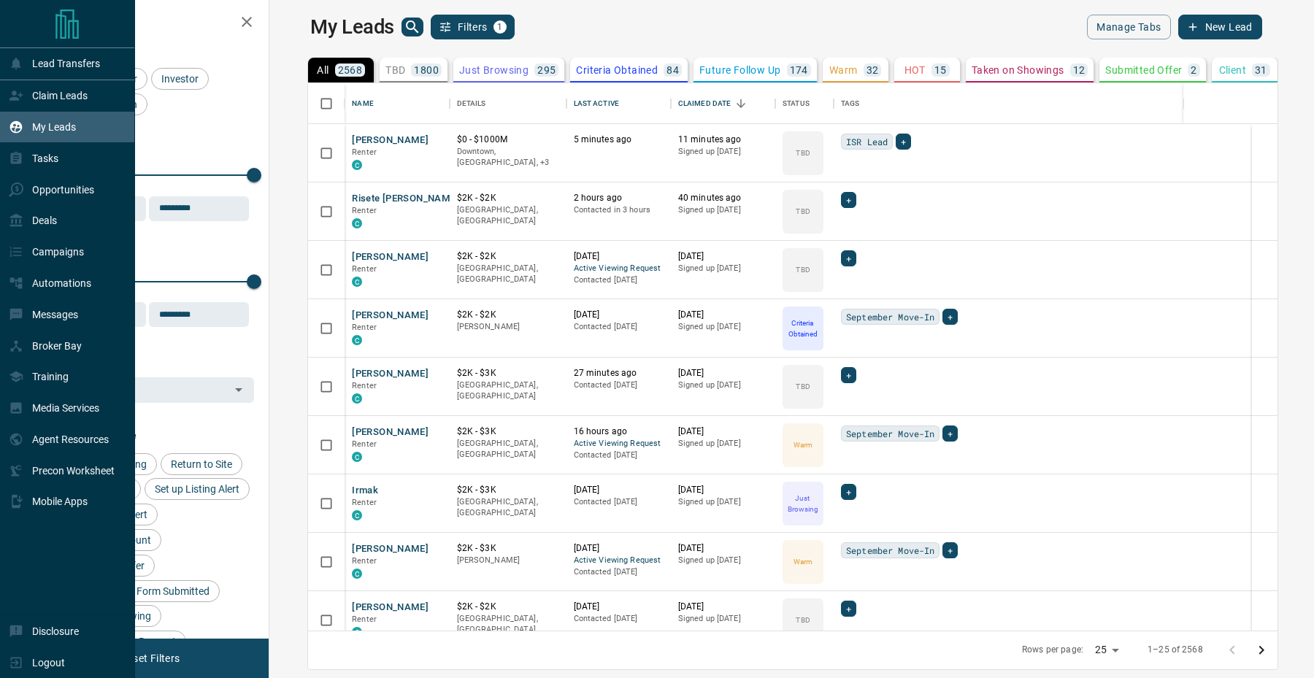
scroll to position [547, 1038]
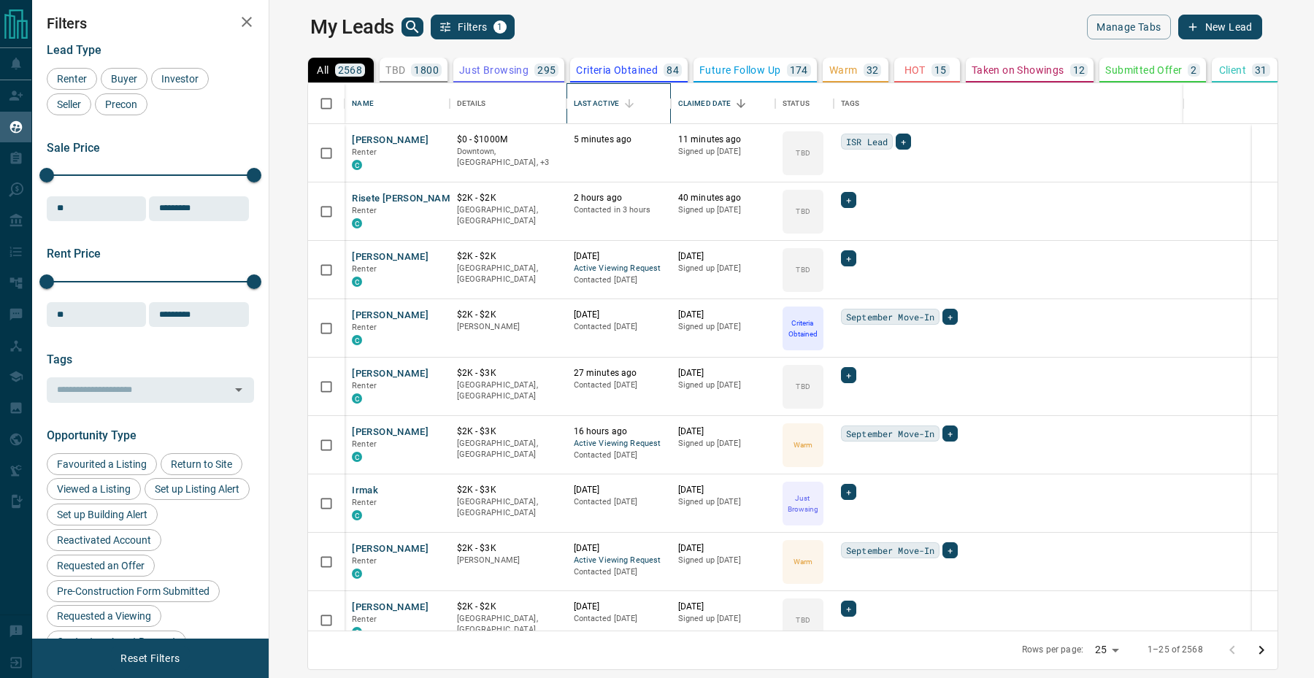
click at [578, 102] on div "Last Active" at bounding box center [596, 103] width 45 height 41
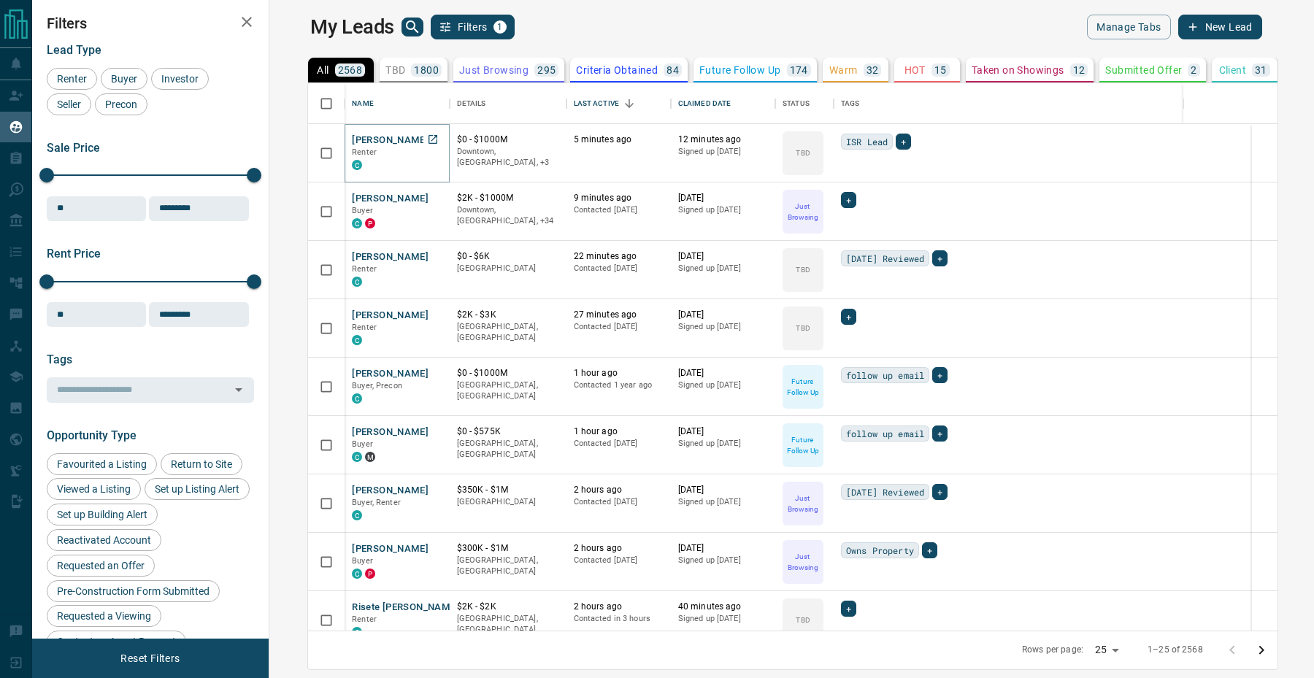
click at [352, 139] on button "[PERSON_NAME]" at bounding box center [390, 141] width 77 height 14
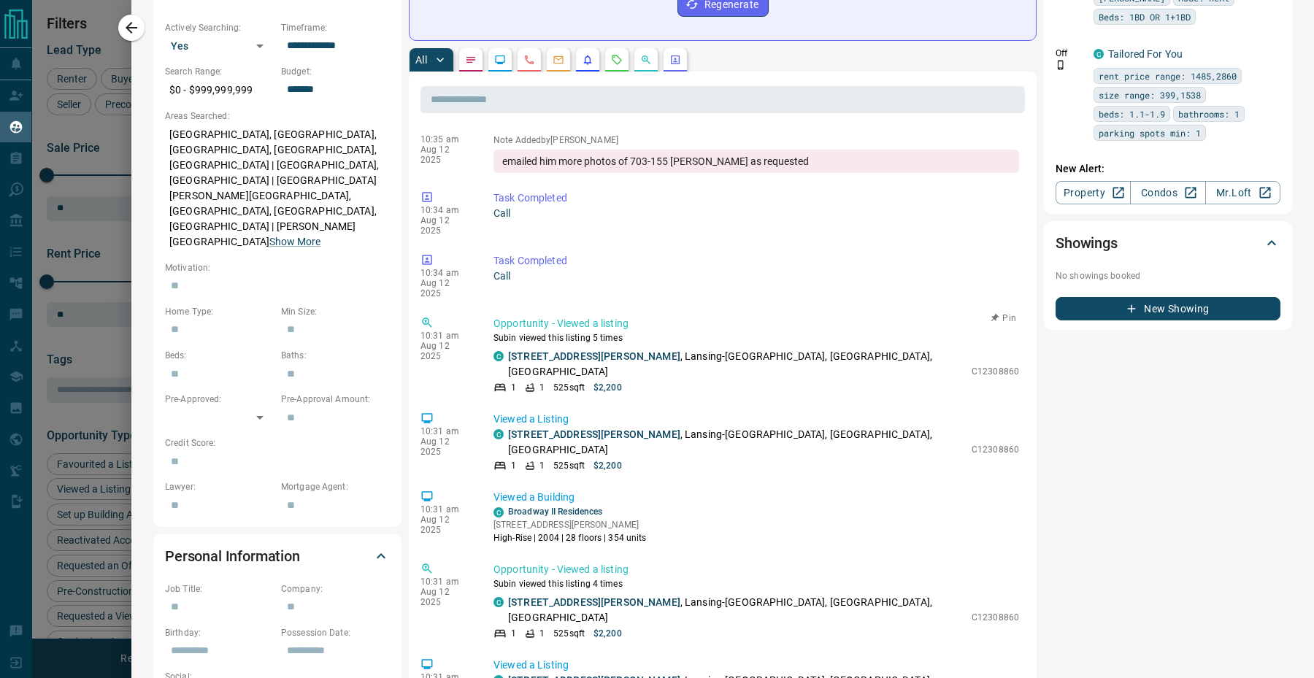
scroll to position [0, 0]
